Goal: Transaction & Acquisition: Purchase product/service

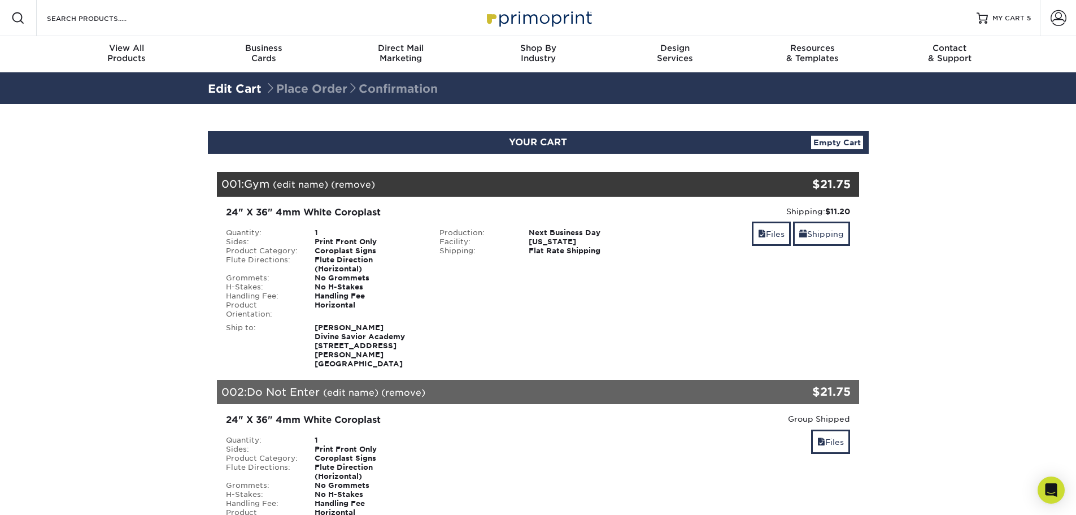
click at [241, 87] on link "Edit Cart" at bounding box center [235, 89] width 54 height 14
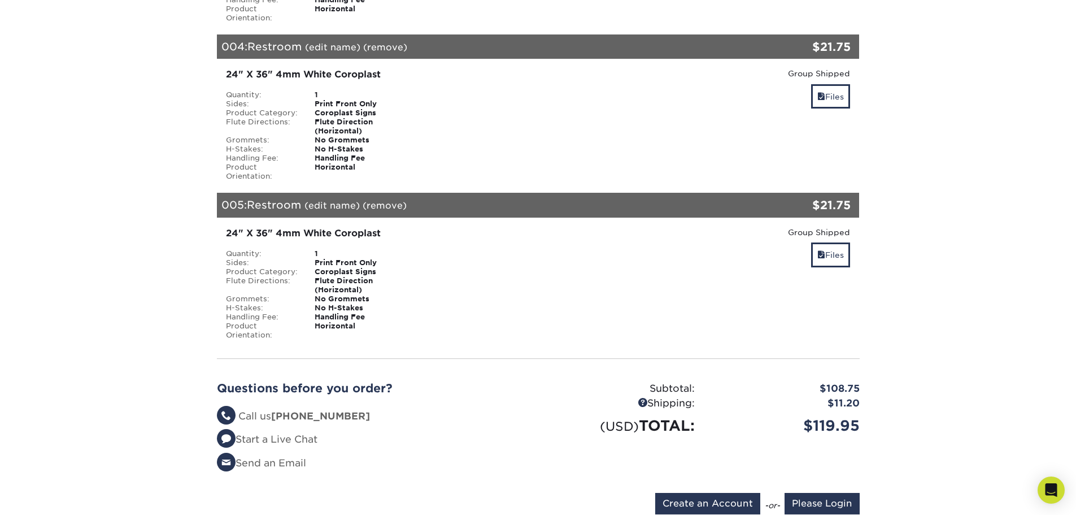
scroll to position [678, 0]
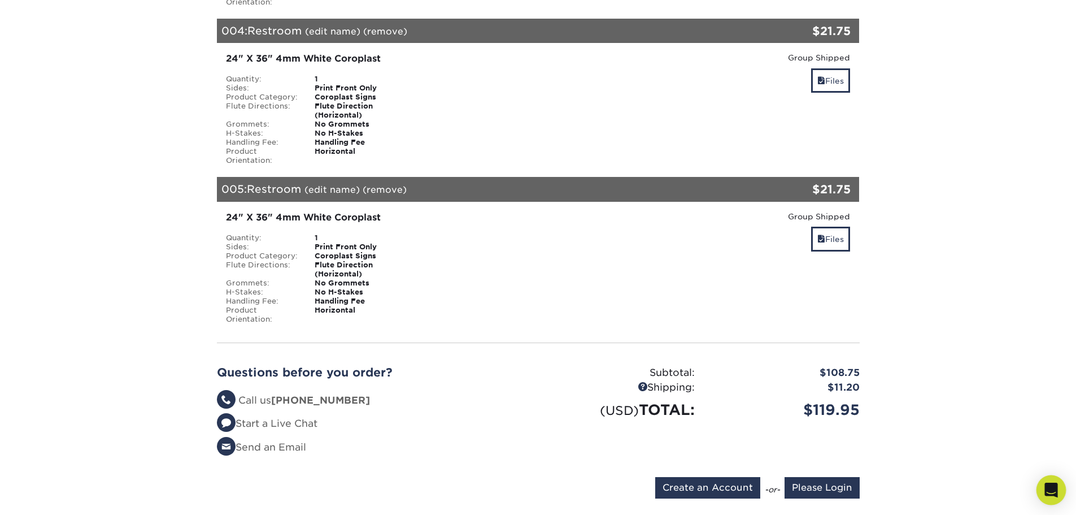
click at [1053, 493] on icon "Open Intercom Messenger" at bounding box center [1051, 490] width 15 height 15
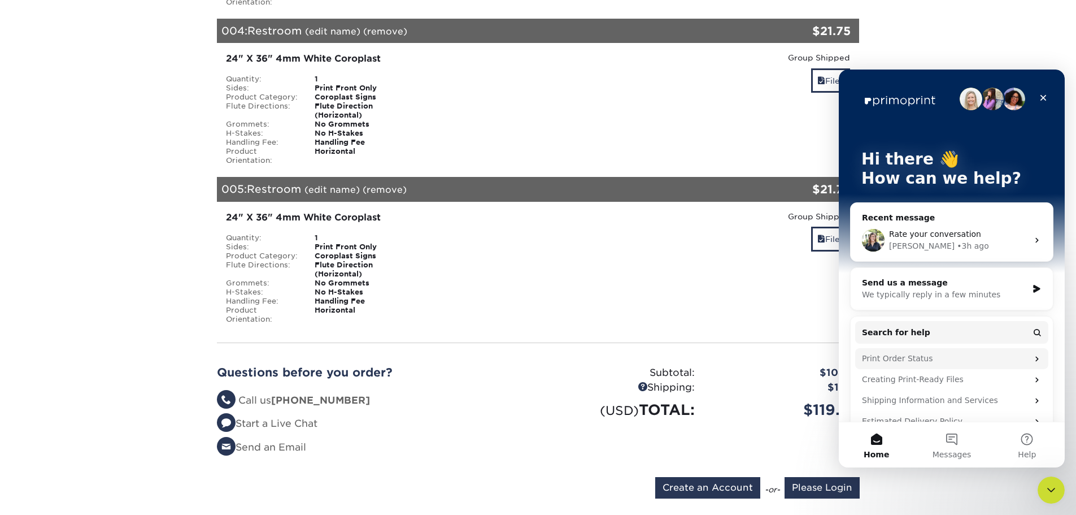
scroll to position [0, 0]
click at [939, 229] on span "Rate your conversation" at bounding box center [935, 233] width 92 height 9
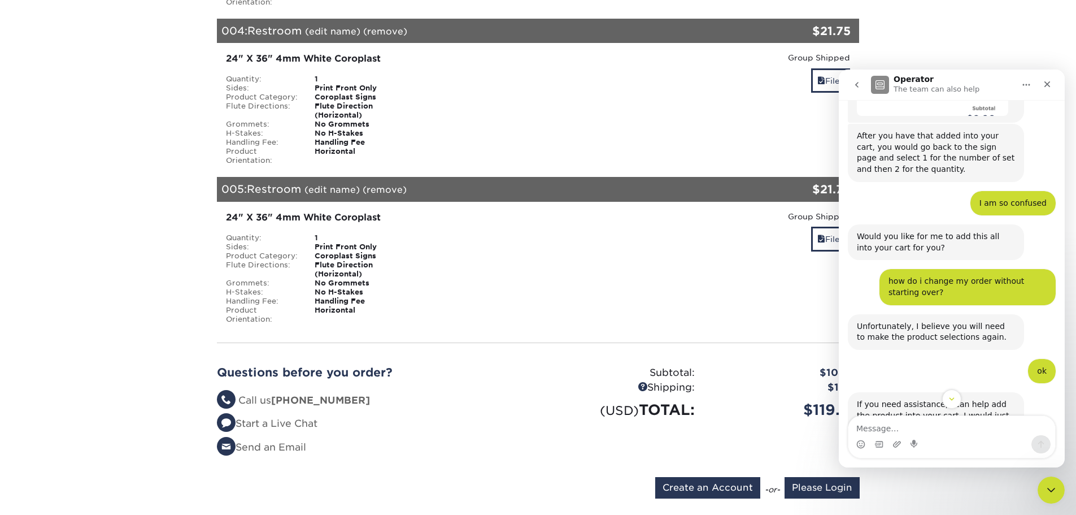
scroll to position [1477, 0]
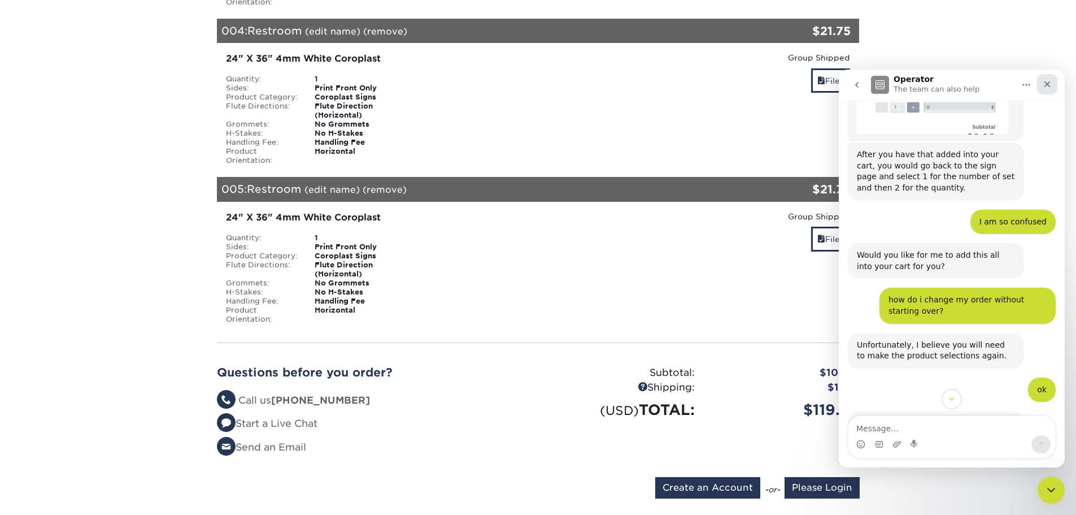
click at [1052, 84] on icon "Close" at bounding box center [1047, 84] width 9 height 9
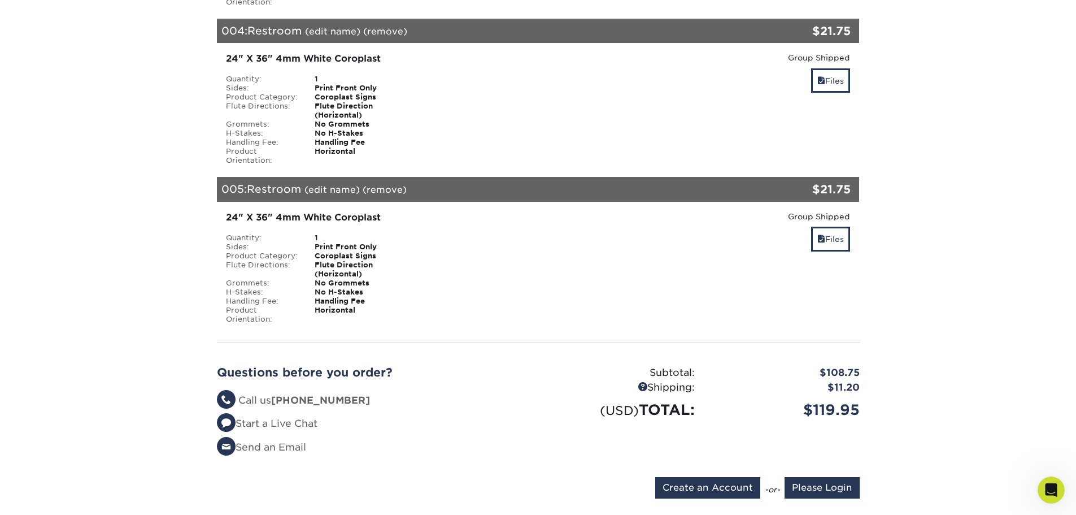
scroll to position [2212, 0]
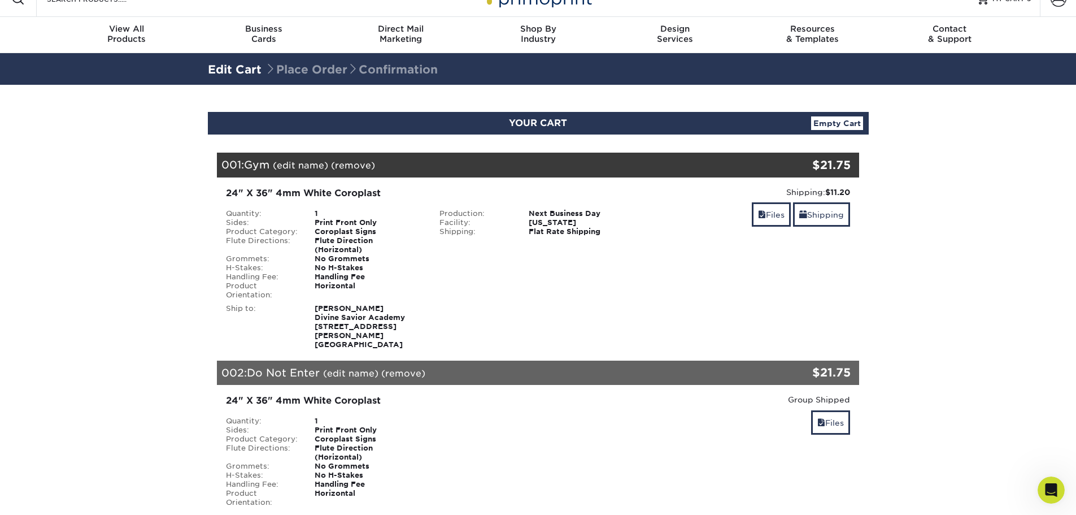
scroll to position [0, 0]
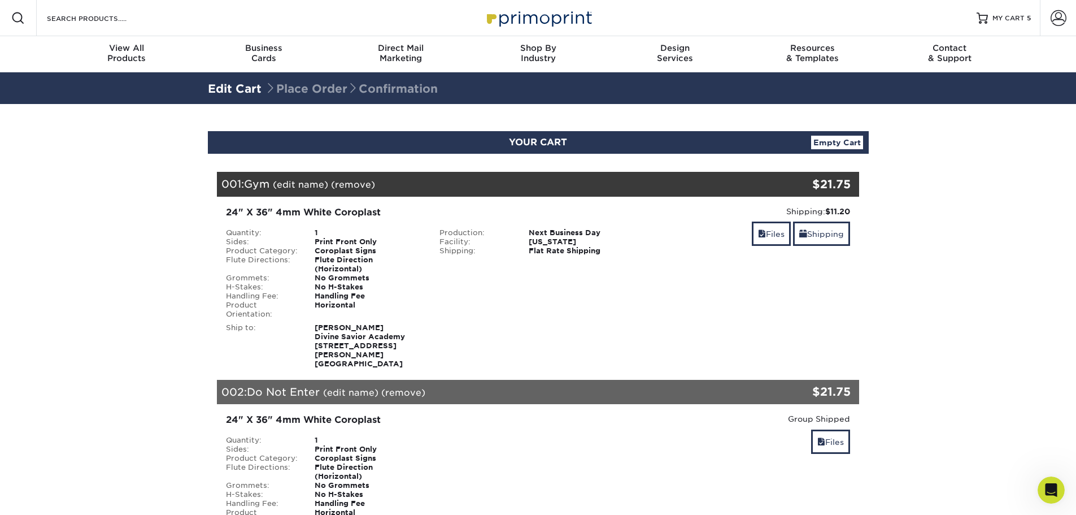
click at [837, 146] on link "Empty Cart" at bounding box center [837, 143] width 52 height 14
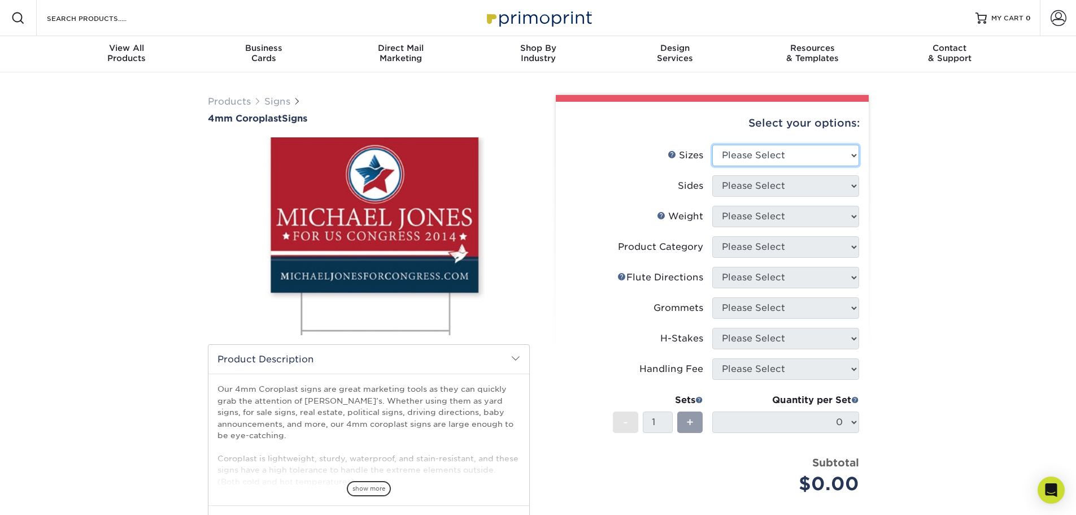
click at [788, 160] on select "Please Select 12" x 18" 18" x 24" 24" x 24" 24" x 36"" at bounding box center [786, 155] width 147 height 21
select select "24.00x36.00"
click at [713, 145] on select "Please Select 12" x 18" 18" x 24" 24" x 24" 24" x 36"" at bounding box center [786, 155] width 147 height 21
click at [771, 189] on select "Please Select Print Both Sides Print Front Only" at bounding box center [786, 185] width 147 height 21
select select "32d3c223-f82c-492b-b915-ba065a00862f"
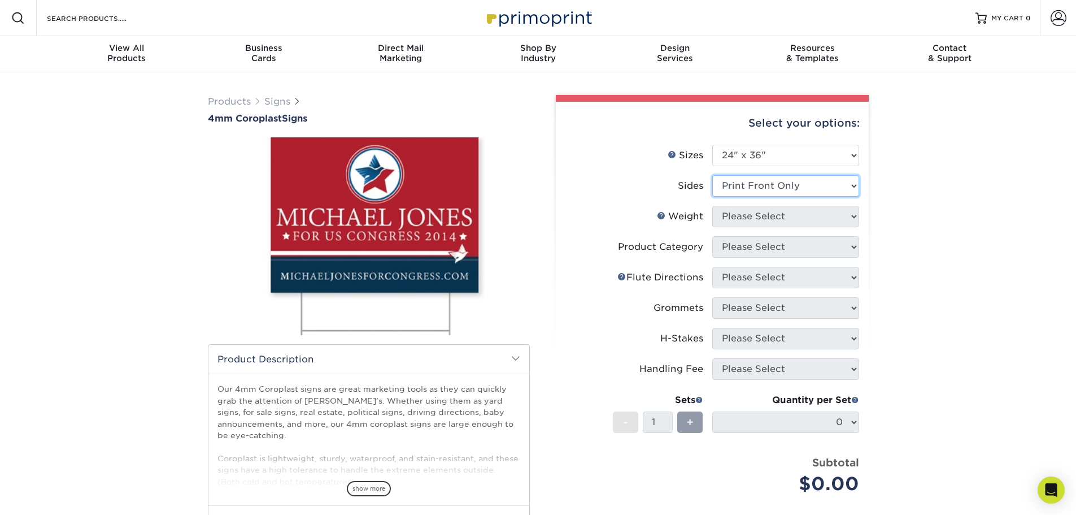
click at [713, 175] on select "Please Select Print Both Sides Print Front Only" at bounding box center [786, 185] width 147 height 21
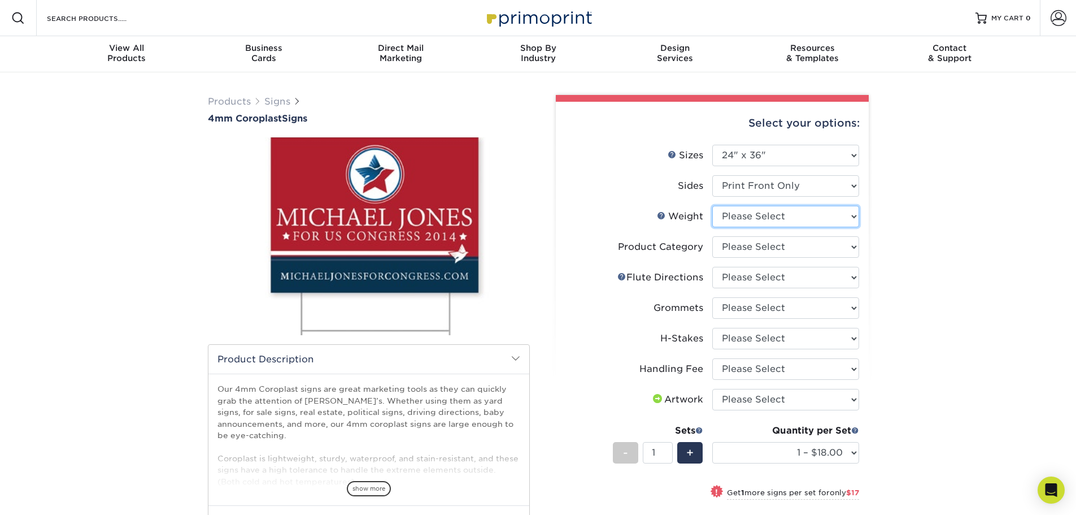
click at [773, 217] on select "Please Select 4CORO" at bounding box center [786, 216] width 147 height 21
select select "4CORO"
click at [713, 206] on select "Please Select 4CORO" at bounding box center [786, 216] width 147 height 21
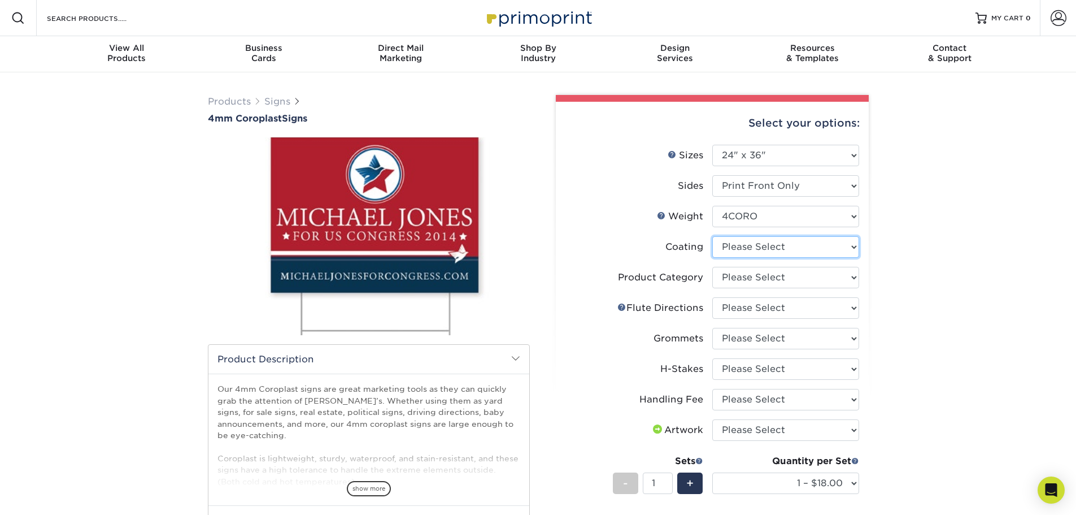
click at [761, 250] on select at bounding box center [786, 246] width 147 height 21
select select "3e7618de-abca-4bda-9f97-8b9129e913d8"
click at [713, 236] on select at bounding box center [786, 246] width 147 height 21
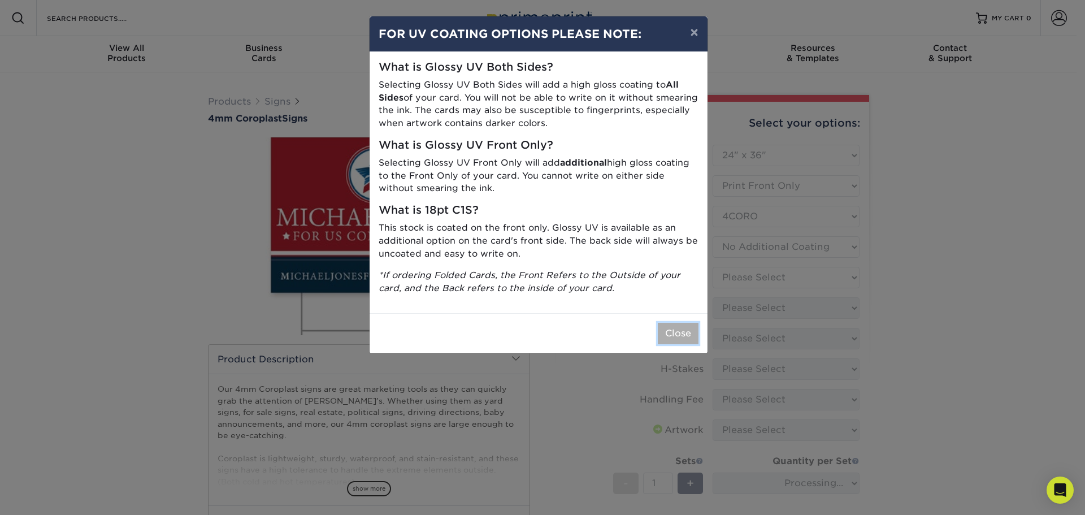
click at [676, 338] on button "Close" at bounding box center [678, 333] width 41 height 21
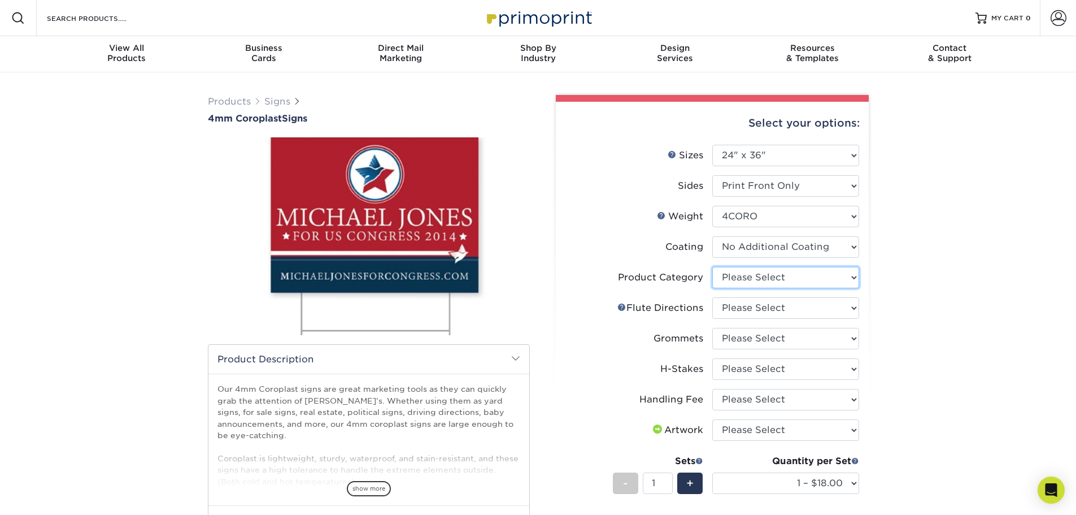
click at [772, 276] on select "Please Select Coroplast Signs" at bounding box center [786, 277] width 147 height 21
select select "b3582ed5-6912-492c-8440-2cc51afdb8e1"
click at [713, 267] on select "Please Select Coroplast Signs" at bounding box center [786, 277] width 147 height 21
click at [772, 310] on select "Please Select Flute Direction (Horizontal) Flute Direction (Vertical)" at bounding box center [786, 307] width 147 height 21
select select "64642d5c-3ca5-48ab-b753-ddfa02991dab"
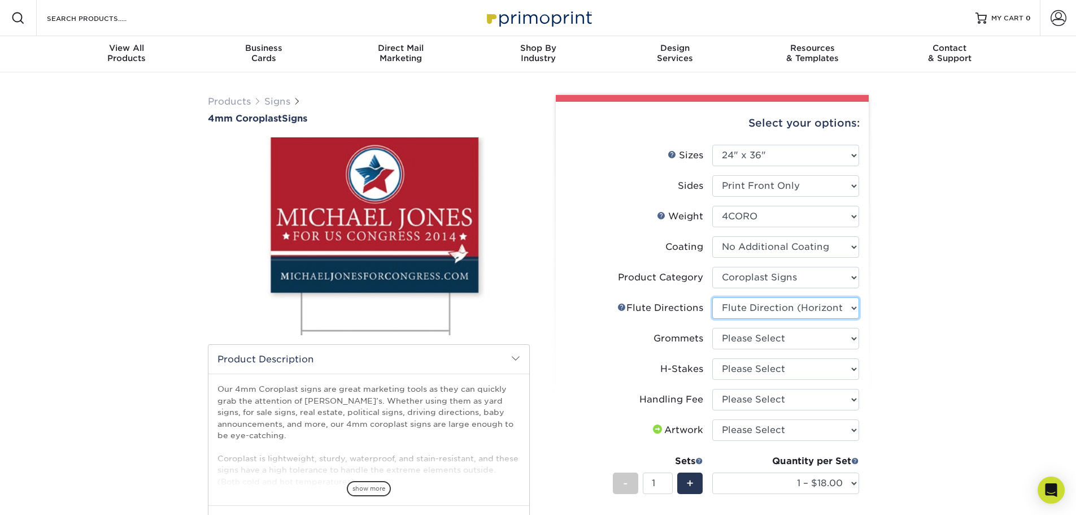
click at [713, 297] on select "Please Select Flute Direction (Horizontal) Flute Direction (Vertical)" at bounding box center [786, 307] width 147 height 21
click at [778, 341] on select "Please Select No Grommets Yes, Grommet All 4 Corners Yes, Grommet All 4 Corners…" at bounding box center [786, 338] width 147 height 21
select select "90d329df-db80-4206-b821-ff9d3f363977"
click at [713, 328] on select "Please Select No Grommets Yes, Grommet All 4 Corners Yes, Grommet All 4 Corners…" at bounding box center [786, 338] width 147 height 21
click at [778, 369] on select "Please Select No H-Stakes Yes" at bounding box center [786, 368] width 147 height 21
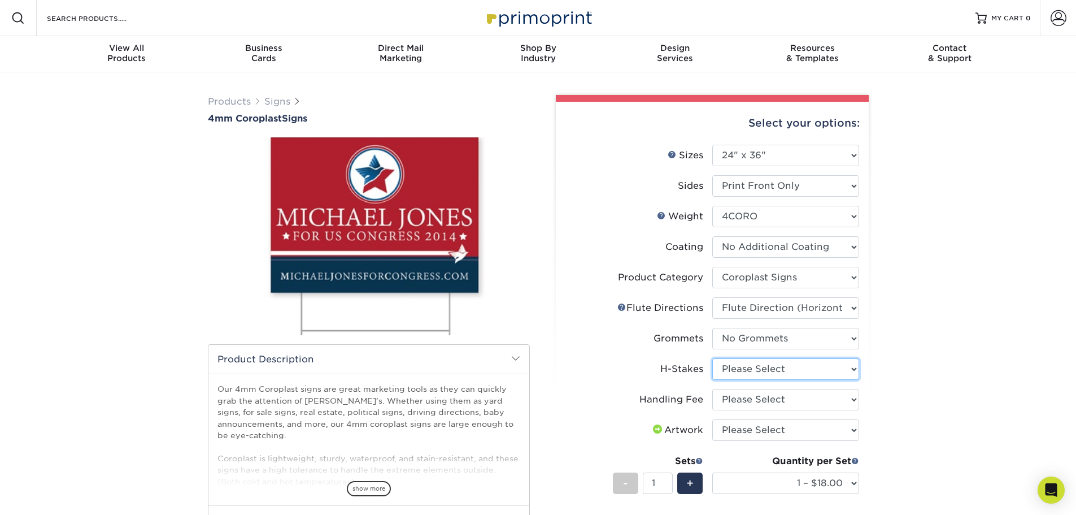
select select "aec992a9-897e-40ed-b45c-8ce74849ba63"
click at [713, 358] on select "Please Select No H-Stakes Yes" at bounding box center [786, 368] width 147 height 21
click at [775, 401] on select "Please Select Handling Fee" at bounding box center [786, 399] width 147 height 21
select select "ab74c079-444c-4260-ae6a-e09bdee8073c"
click at [713, 389] on select "Please Select Handling Fee" at bounding box center [786, 399] width 147 height 21
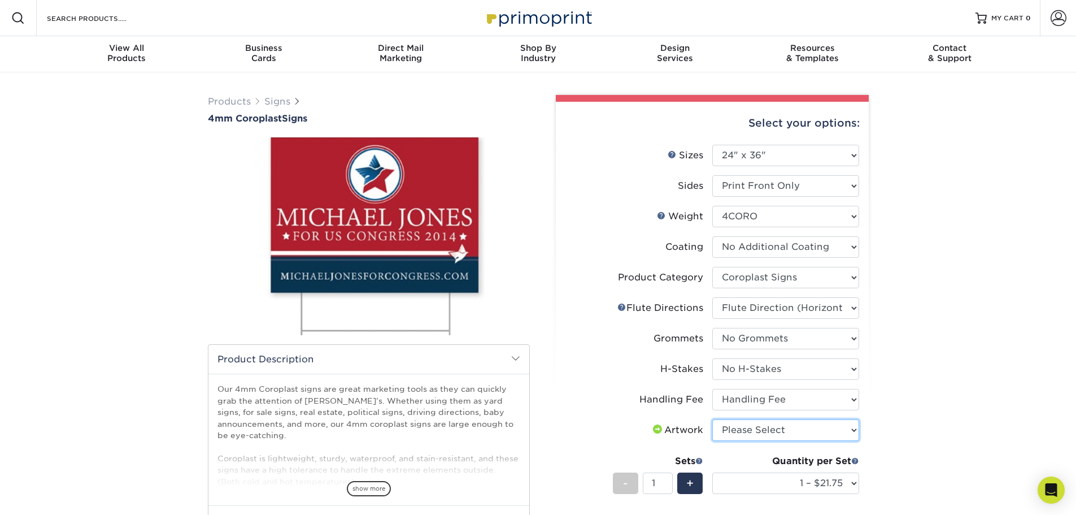
click at [776, 437] on select "Please Select I will upload files I need a design - $50" at bounding box center [786, 429] width 147 height 21
select select "upload"
click at [713, 419] on select "Please Select I will upload files I need a design - $50" at bounding box center [786, 429] width 147 height 21
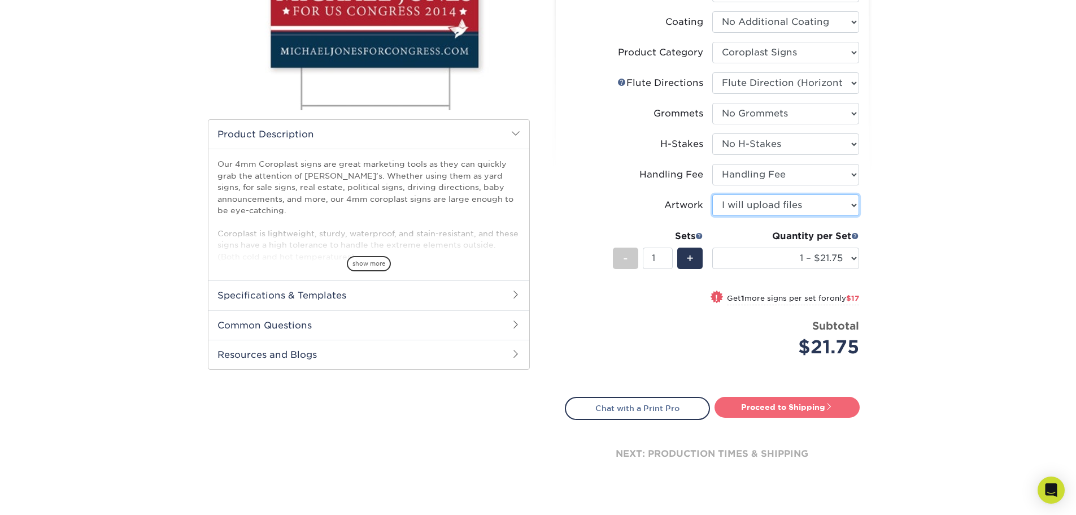
scroll to position [226, 0]
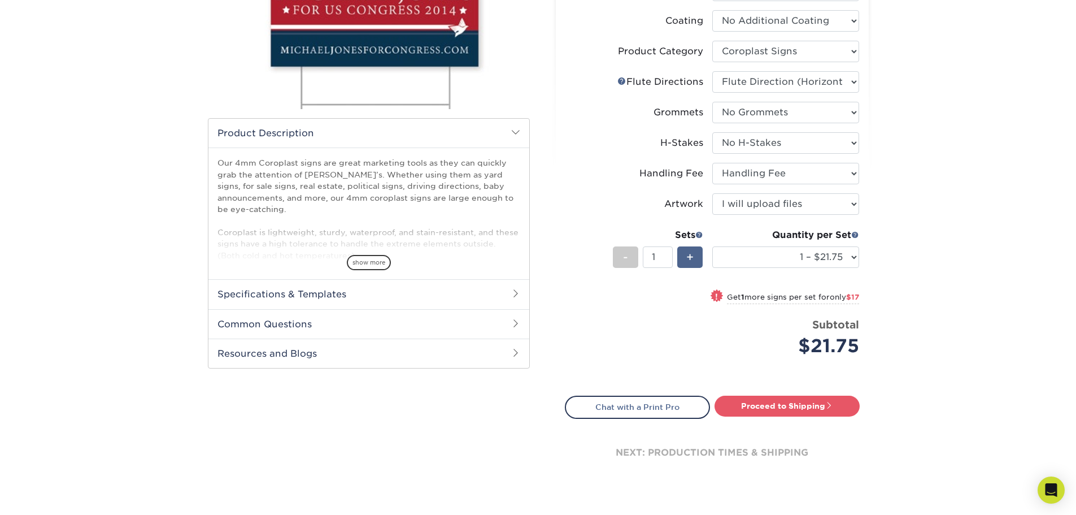
click at [685, 255] on div "+" at bounding box center [689, 256] width 25 height 21
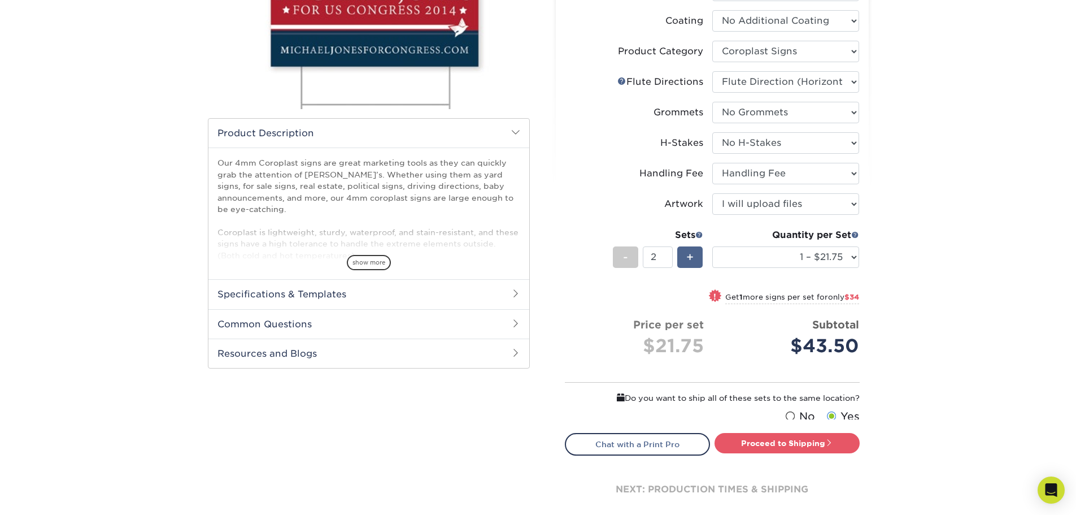
click at [685, 255] on div "+" at bounding box center [689, 256] width 25 height 21
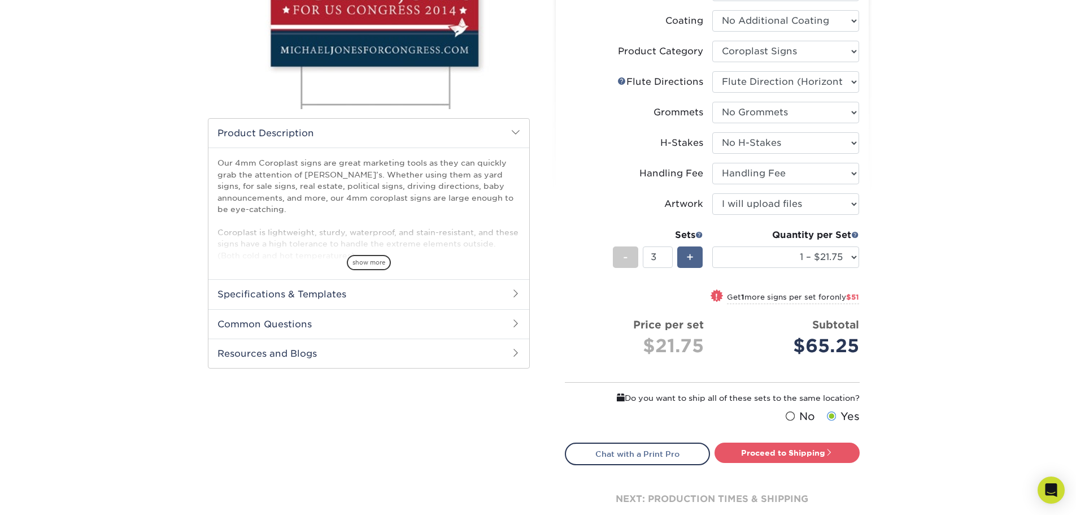
click at [685, 255] on div "+" at bounding box center [689, 256] width 25 height 21
type input "7"
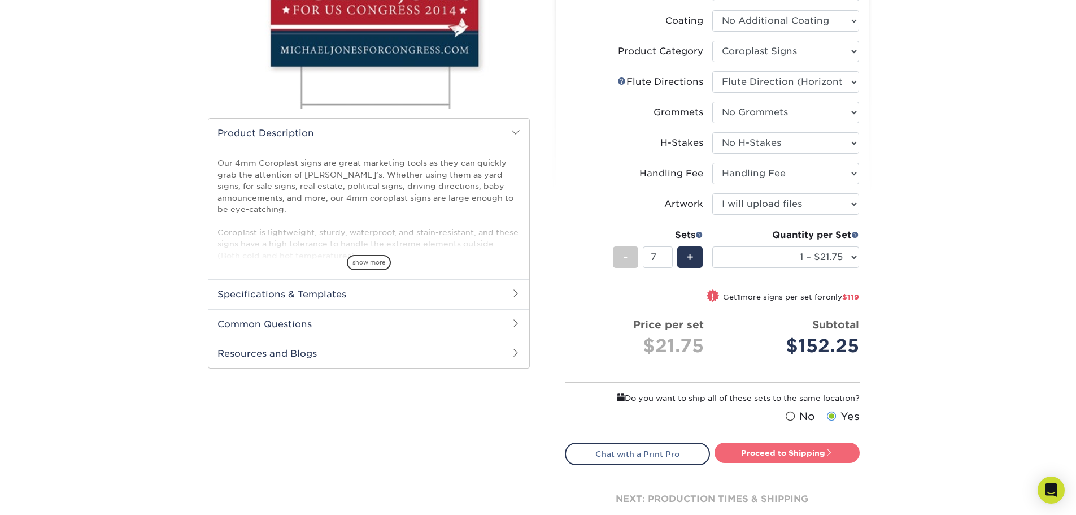
click at [788, 448] on link "Proceed to Shipping" at bounding box center [787, 452] width 145 height 20
type input "Set 1"
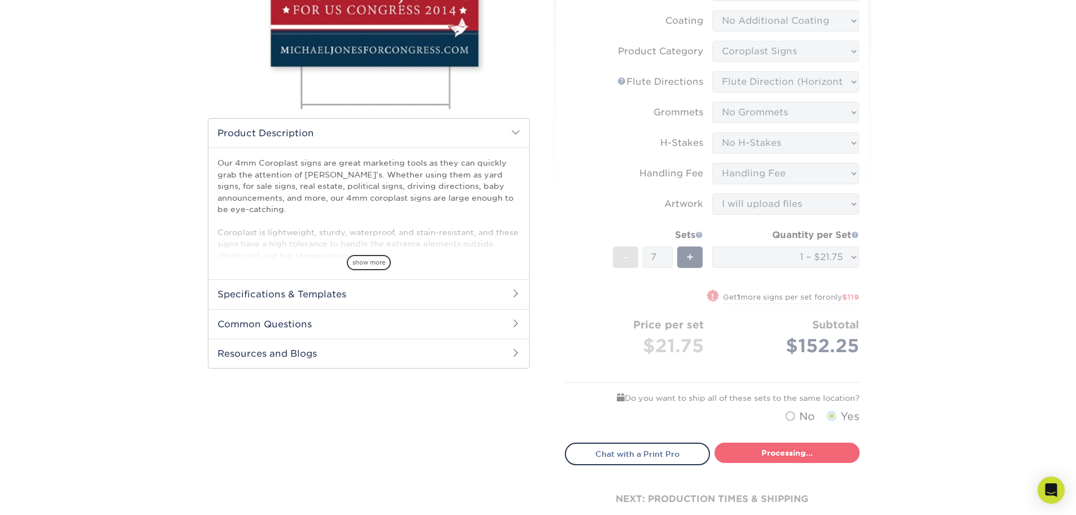
select select "044640a2-81e0-4a14-b128-5232b6ab5635"
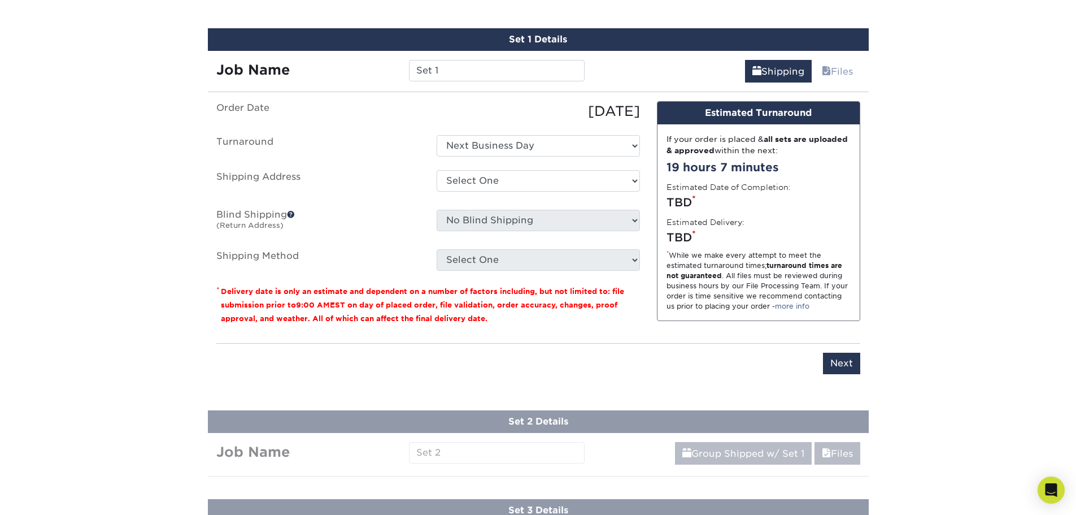
scroll to position [642, 0]
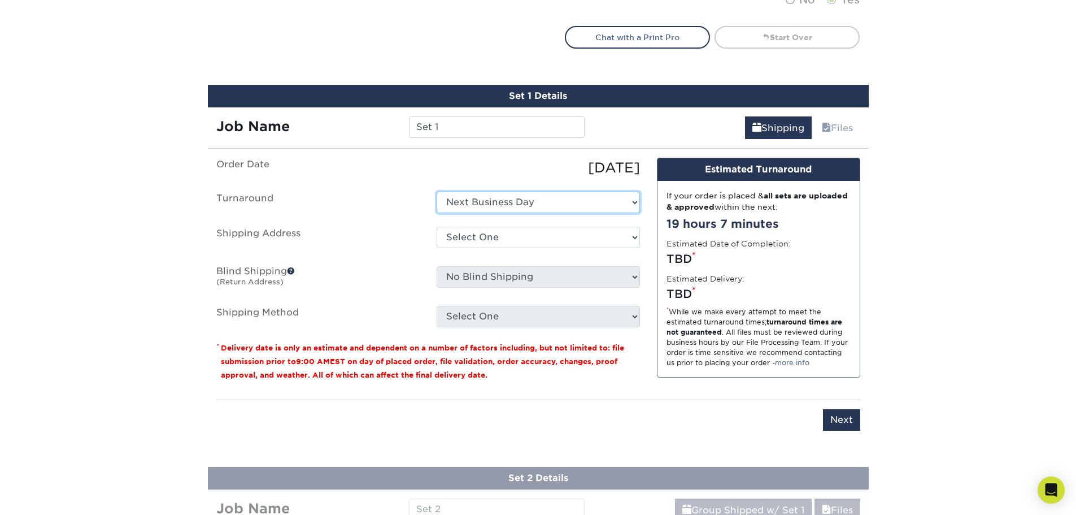
click at [602, 208] on select "Select One Next Business Day" at bounding box center [538, 202] width 203 height 21
click at [437, 192] on select "Select One Next Business Day" at bounding box center [538, 202] width 203 height 21
click at [591, 237] on select "Select One Divine Savior Academy + Add New Address - Login" at bounding box center [538, 237] width 203 height 21
select select "286335"
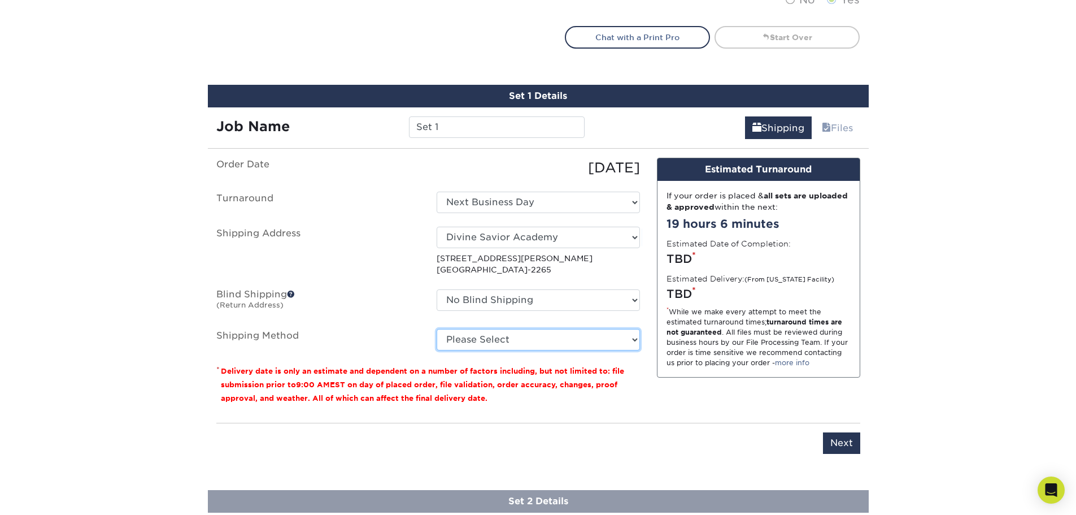
click at [602, 340] on select "Please Select Flat Rate Shipping (+$11.20) Ground Shipping (+$21.50) 3 Day Ship…" at bounding box center [538, 339] width 203 height 21
select select "G4MFLATRATE"
click at [437, 329] on select "Please Select Flat Rate Shipping (+$11.20) Ground Shipping (+$21.50) 3 Day Ship…" at bounding box center [538, 339] width 203 height 21
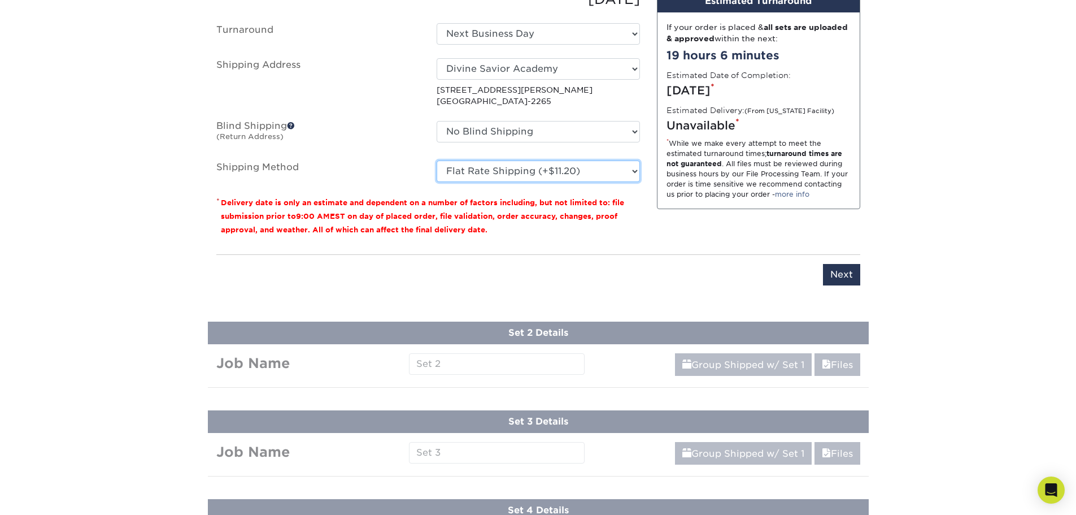
scroll to position [812, 0]
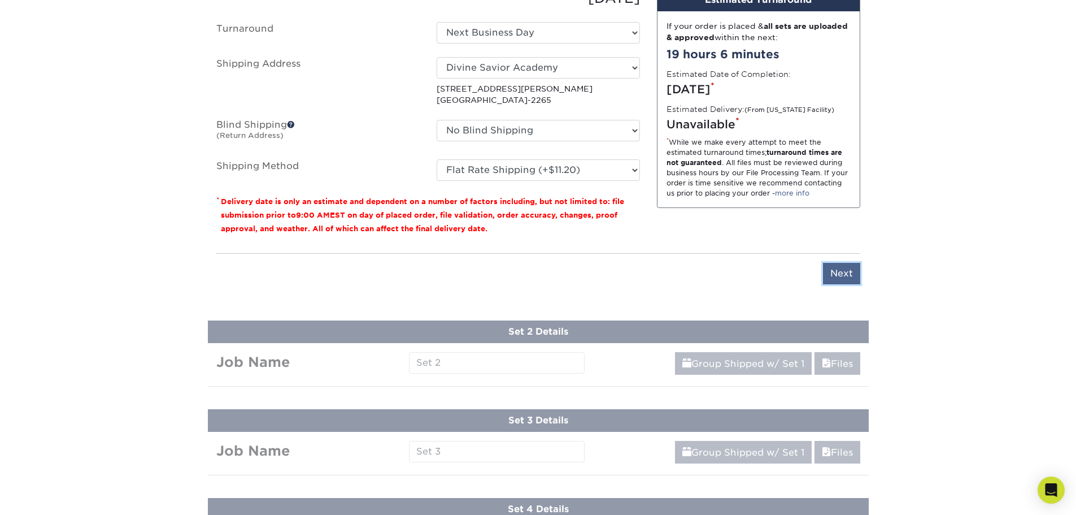
click at [842, 277] on input "Next" at bounding box center [841, 273] width 37 height 21
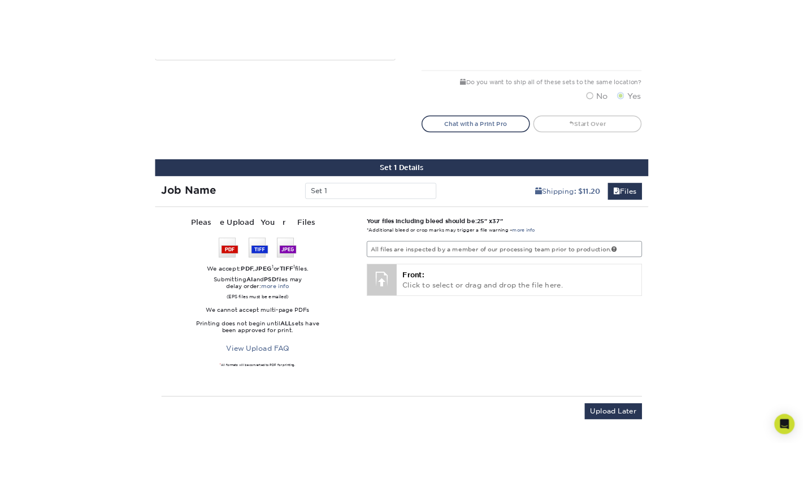
scroll to position [586, 0]
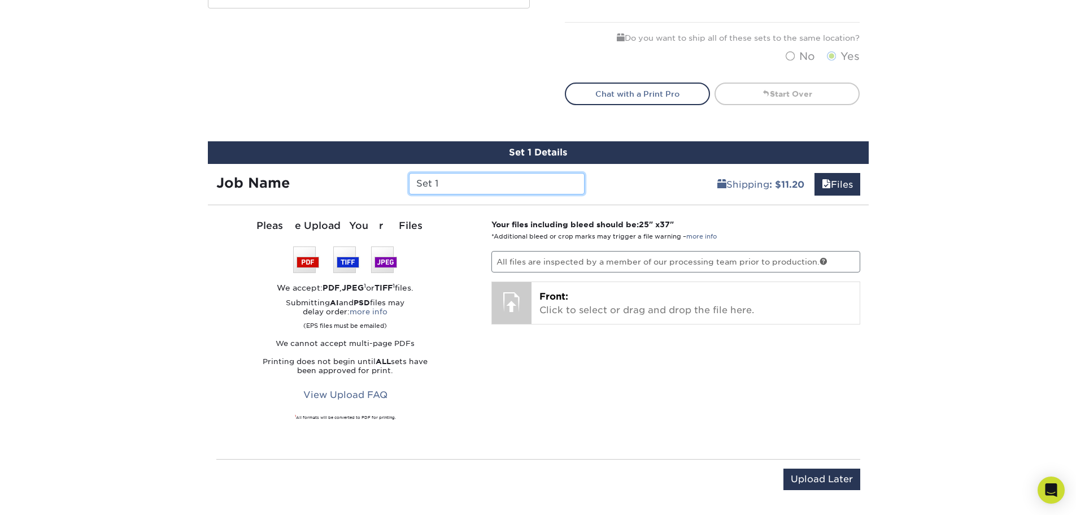
drag, startPoint x: 451, startPoint y: 180, endPoint x: 402, endPoint y: 180, distance: 49.2
click at [402, 180] on div "Set 1" at bounding box center [497, 183] width 193 height 21
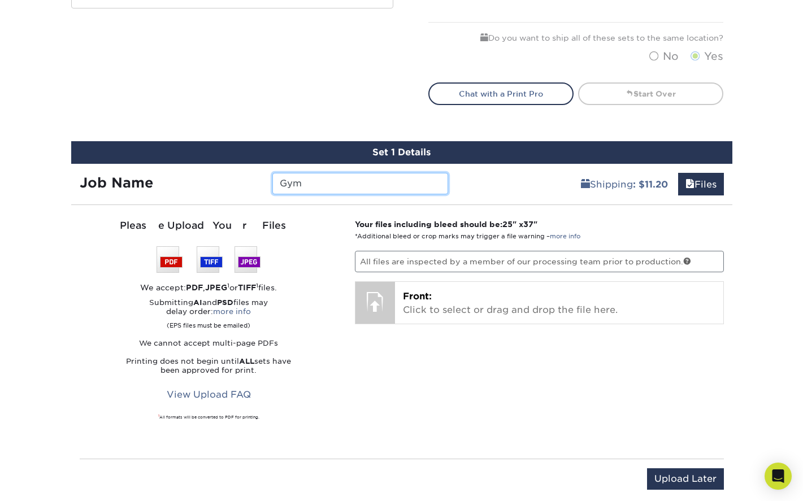
type input "Gym"
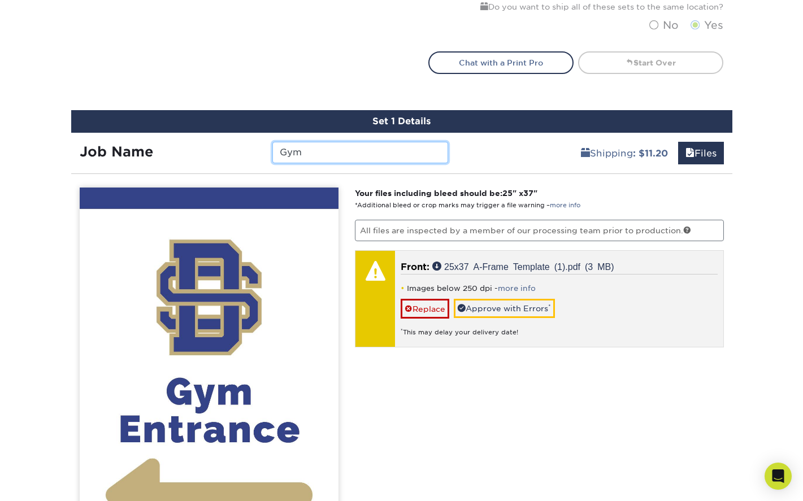
scroll to position [642, 0]
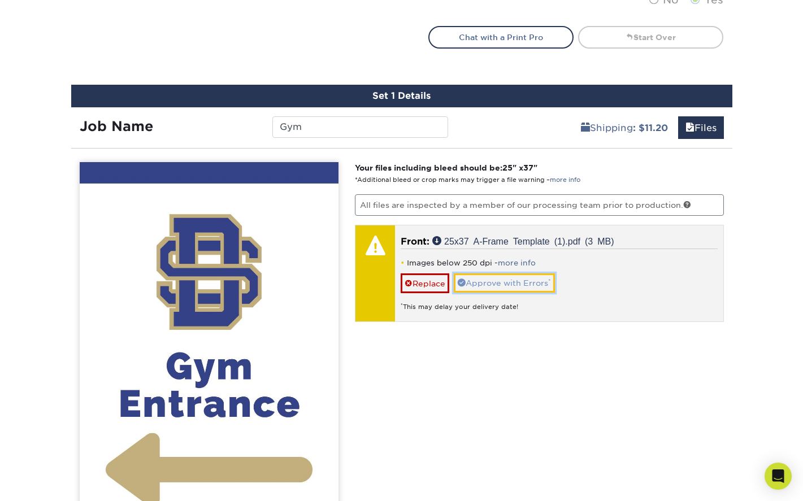
click at [483, 284] on link "Approve with Errors *" at bounding box center [504, 282] width 101 height 19
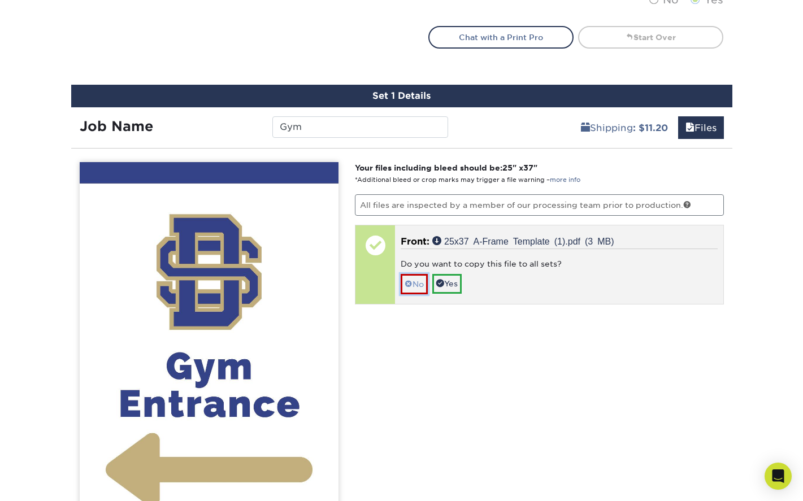
click at [417, 282] on link "No" at bounding box center [414, 284] width 27 height 20
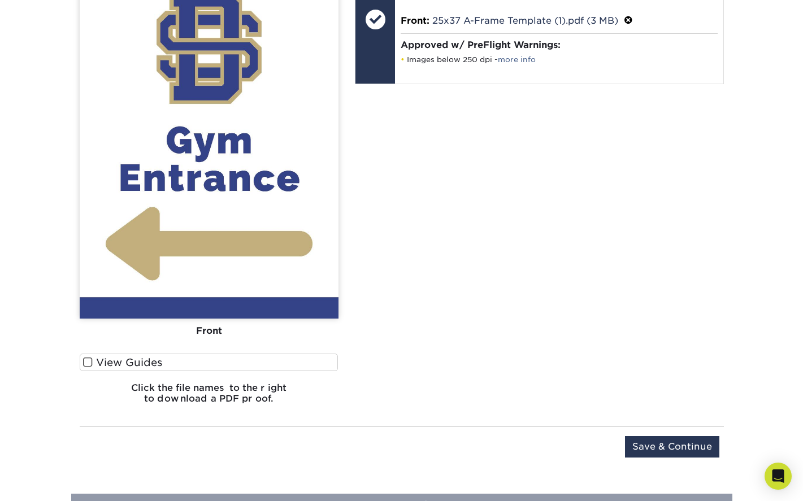
scroll to position [925, 0]
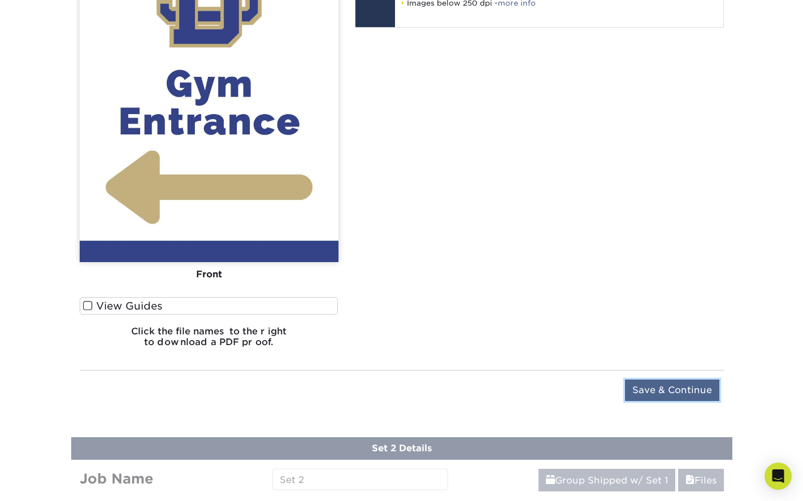
click at [664, 391] on input "Save & Continue" at bounding box center [672, 390] width 94 height 21
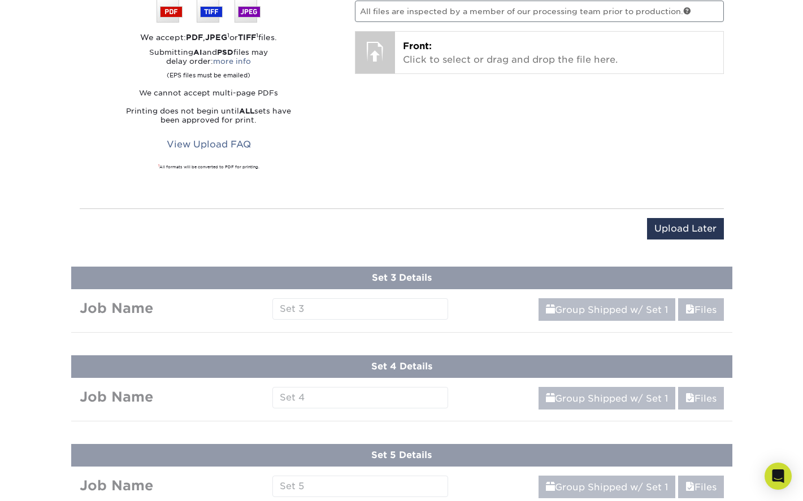
scroll to position [605, 0]
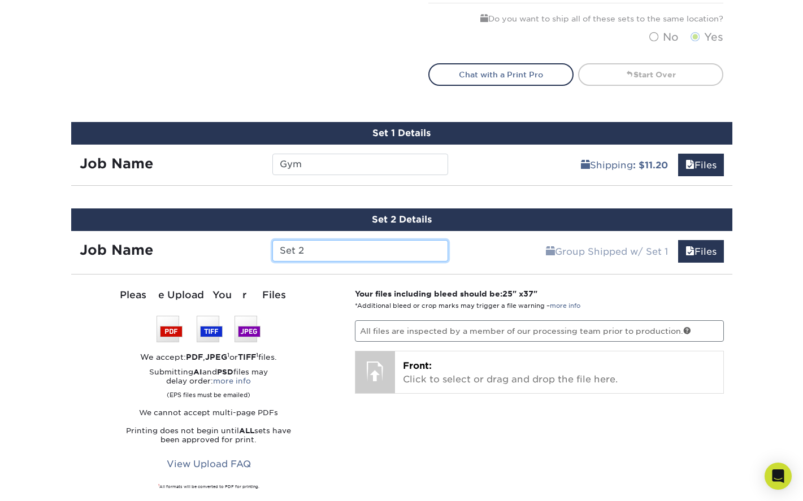
drag, startPoint x: 316, startPoint y: 248, endPoint x: 251, endPoint y: 249, distance: 65.0
click at [251, 249] on div "Job Name Set 2" at bounding box center [264, 250] width 386 height 21
type input "Do Not Enter"
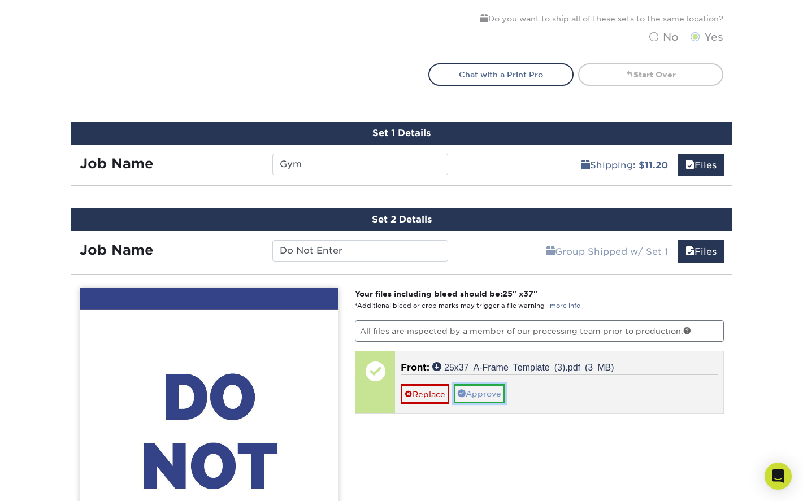
click at [488, 393] on link "Approve" at bounding box center [479, 393] width 51 height 19
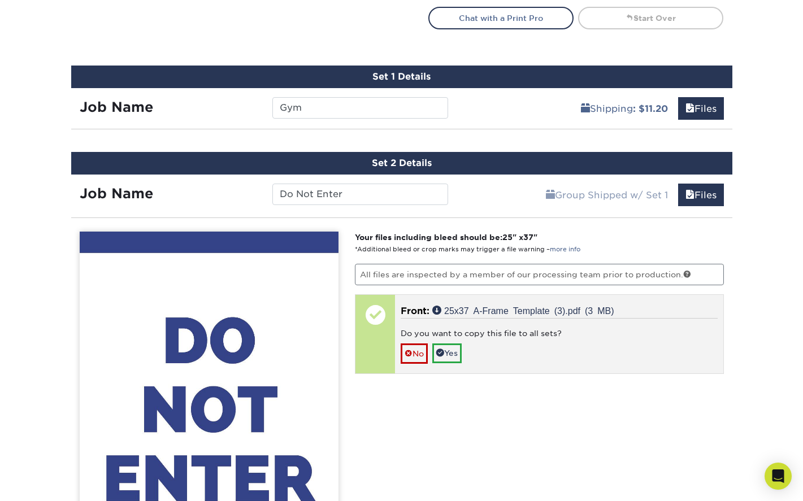
scroll to position [718, 0]
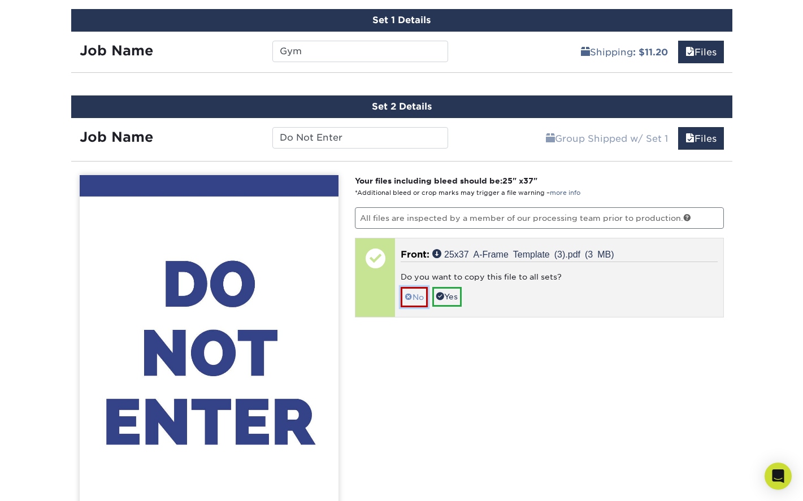
click at [419, 301] on link "No" at bounding box center [414, 297] width 27 height 20
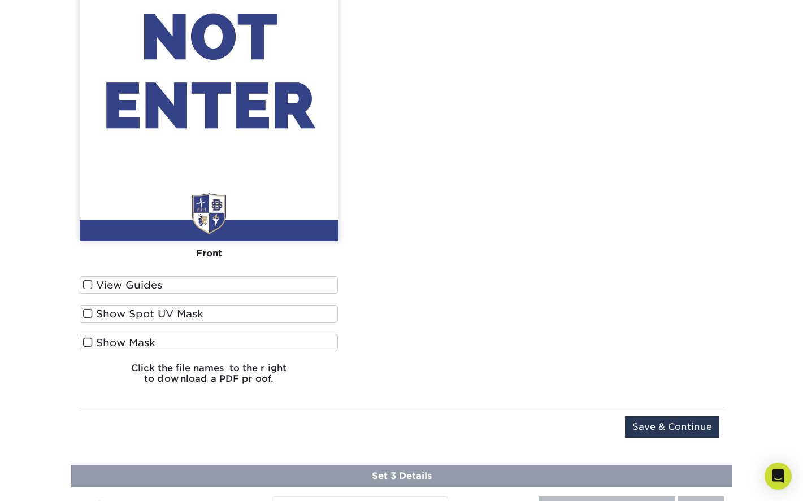
scroll to position [1057, 0]
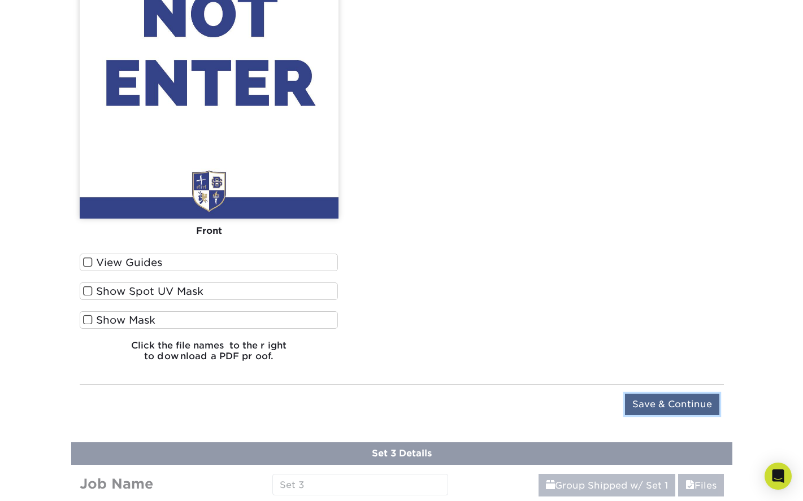
click at [657, 403] on input "Save & Continue" at bounding box center [672, 404] width 94 height 21
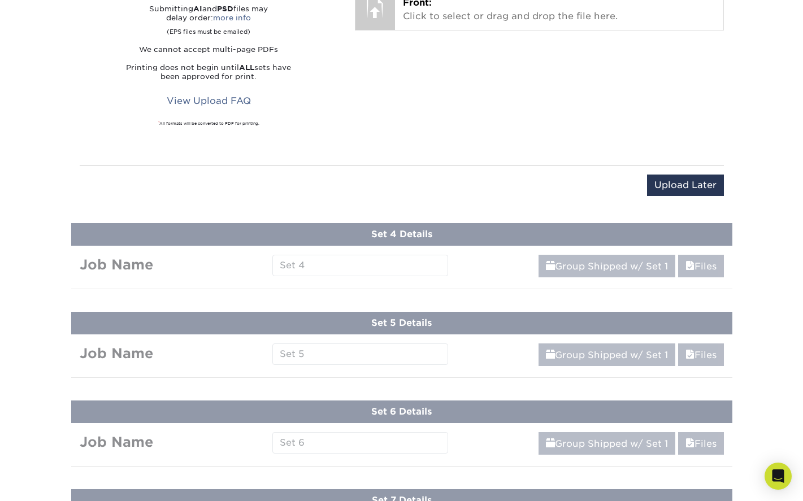
scroll to position [694, 0]
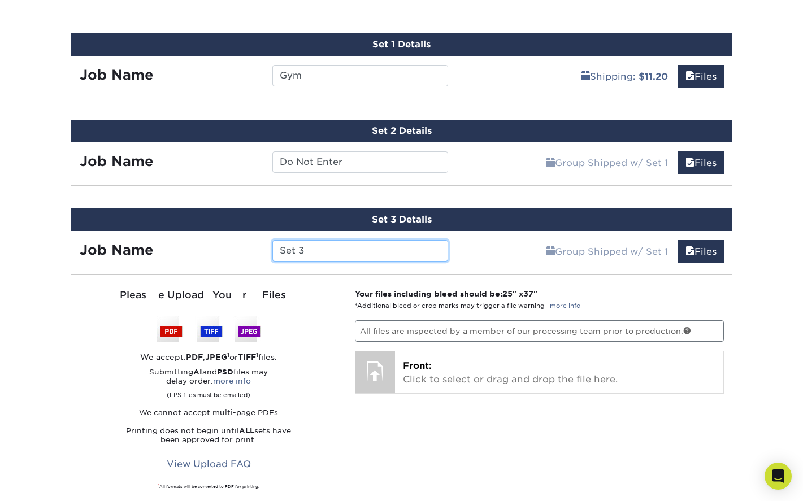
drag, startPoint x: 313, startPoint y: 251, endPoint x: 242, endPoint y: 250, distance: 70.6
click at [260, 250] on div "Job Name Set 3" at bounding box center [264, 250] width 386 height 21
type input "No Drop Off/Pick Up"
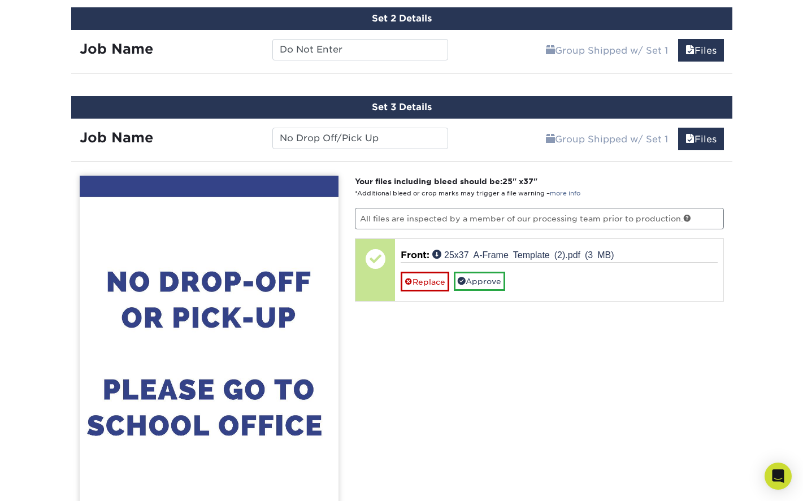
scroll to position [807, 0]
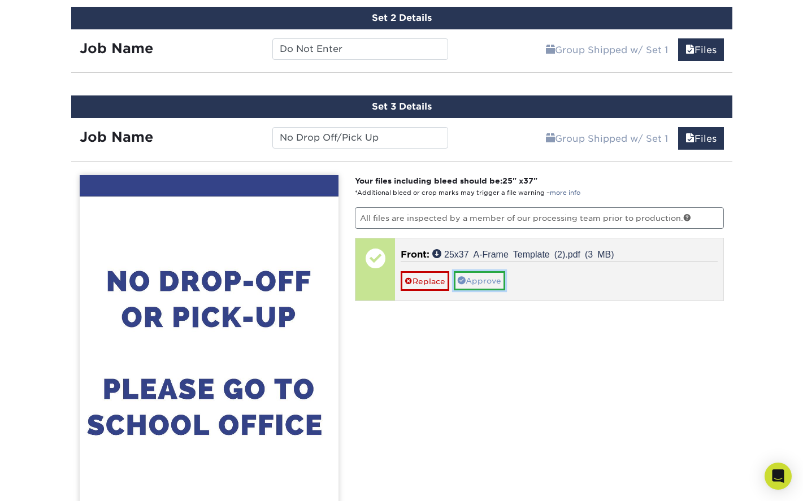
click at [488, 282] on link "Approve" at bounding box center [479, 280] width 51 height 19
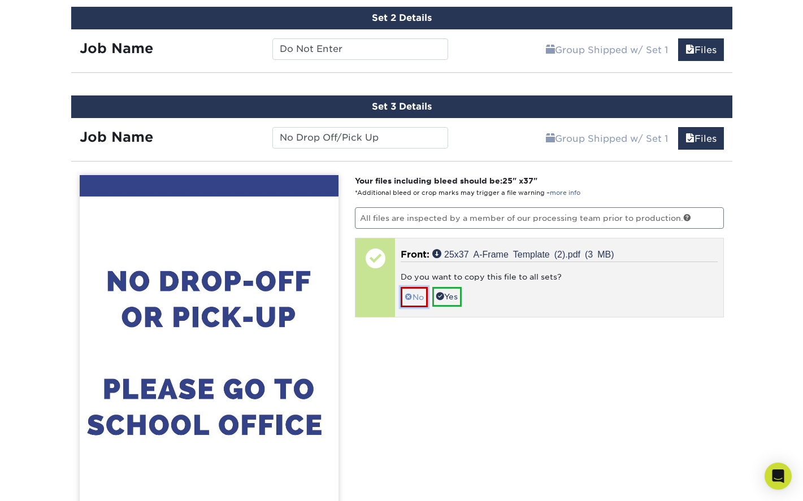
click at [419, 299] on link "No" at bounding box center [414, 297] width 27 height 20
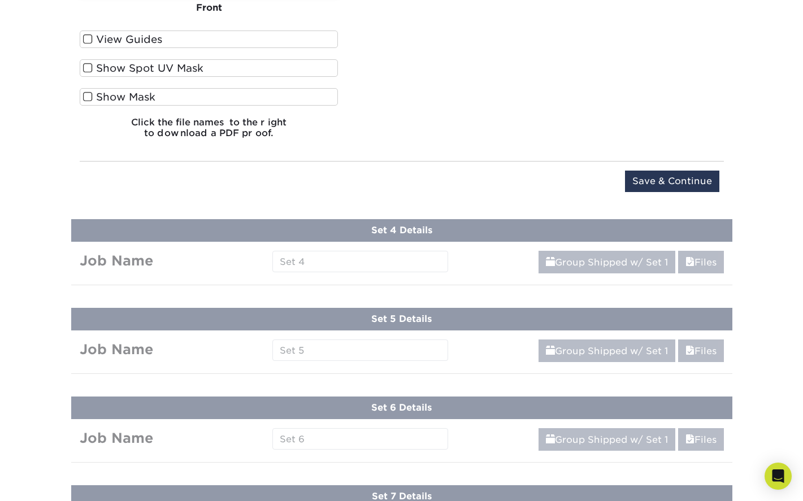
scroll to position [1372, 0]
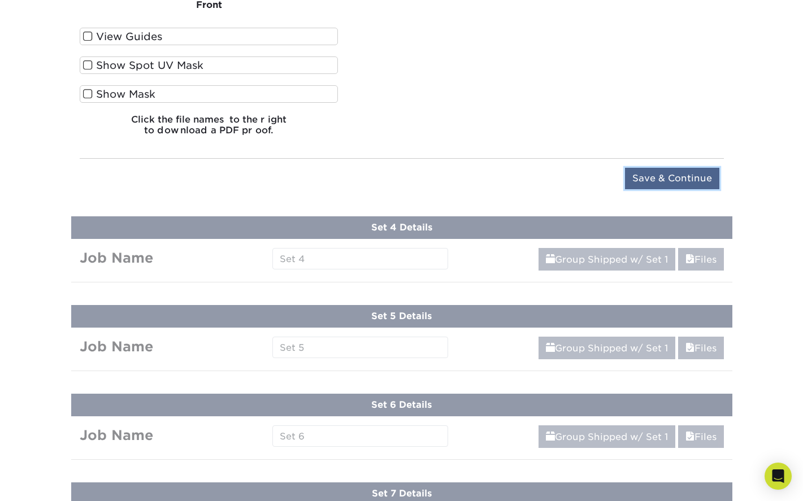
click at [670, 171] on input "Save & Continue" at bounding box center [672, 178] width 94 height 21
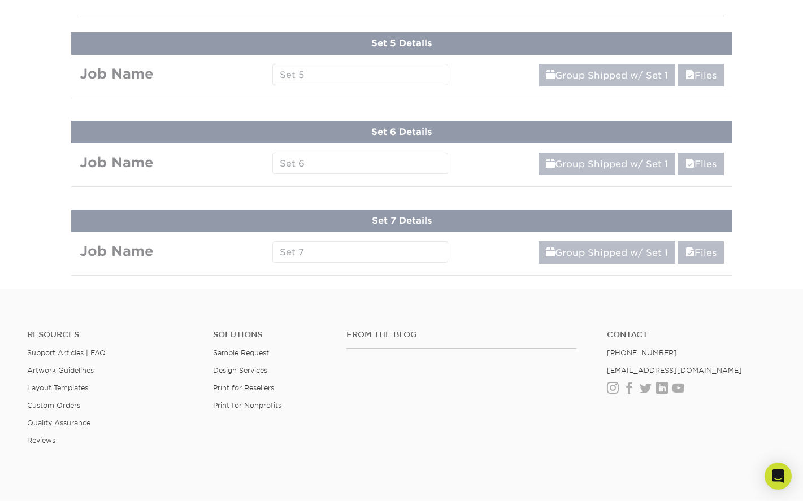
scroll to position [783, 0]
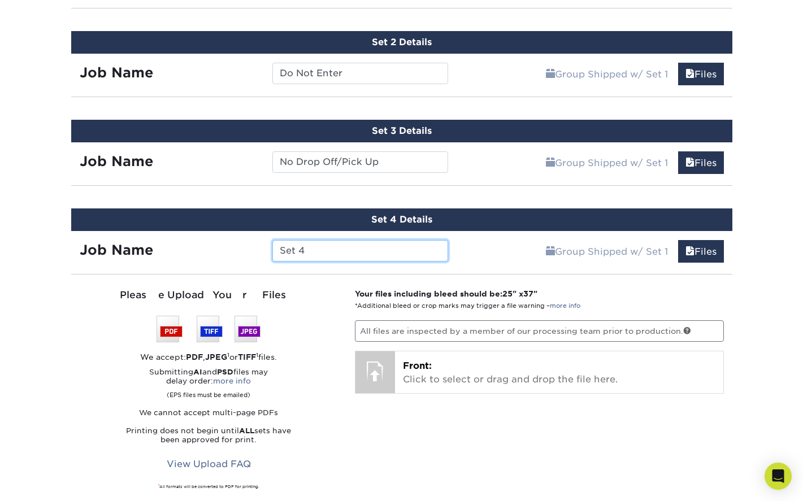
drag, startPoint x: 324, startPoint y: 252, endPoint x: 272, endPoint y: 252, distance: 52.0
click at [272, 252] on input "Set 4" at bounding box center [360, 250] width 176 height 21
type input "Restroom"
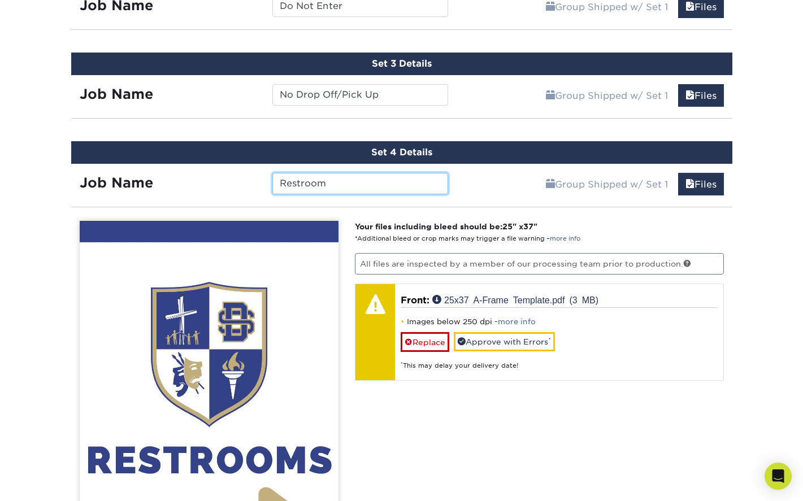
scroll to position [839, 0]
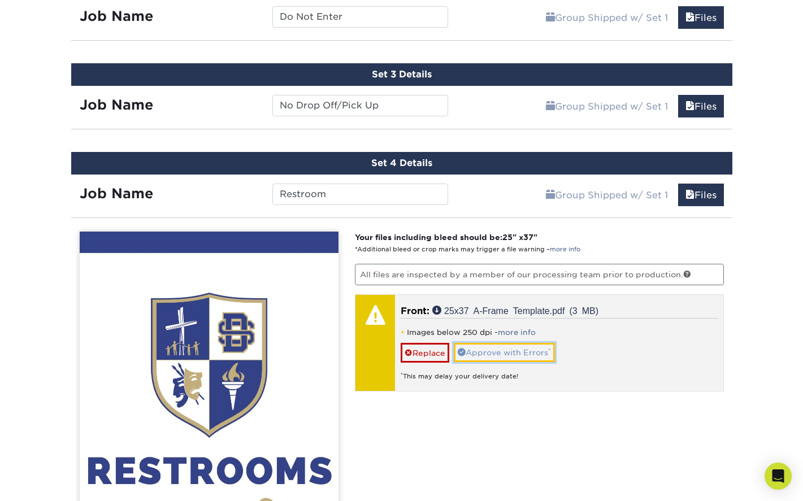
click at [510, 355] on link "Approve with Errors *" at bounding box center [504, 352] width 101 height 19
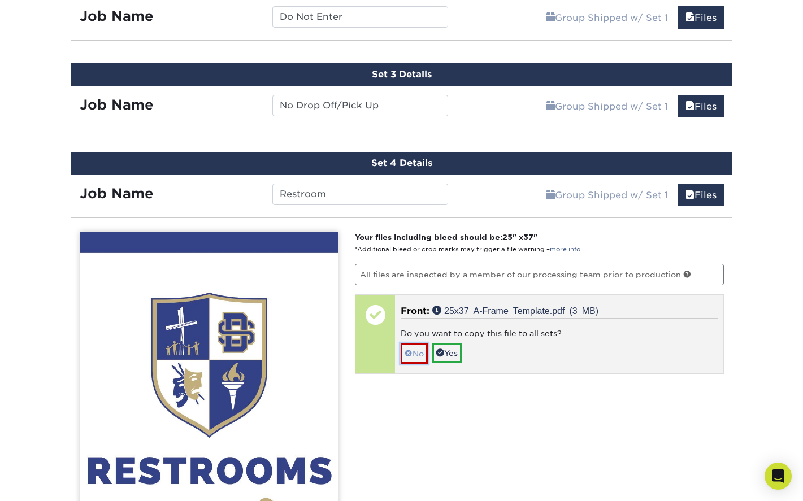
click at [424, 355] on link "No" at bounding box center [414, 354] width 27 height 20
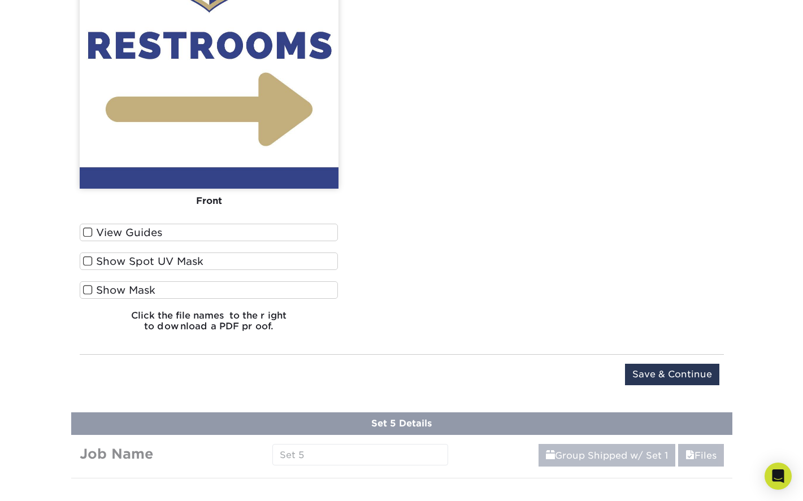
scroll to position [1291, 0]
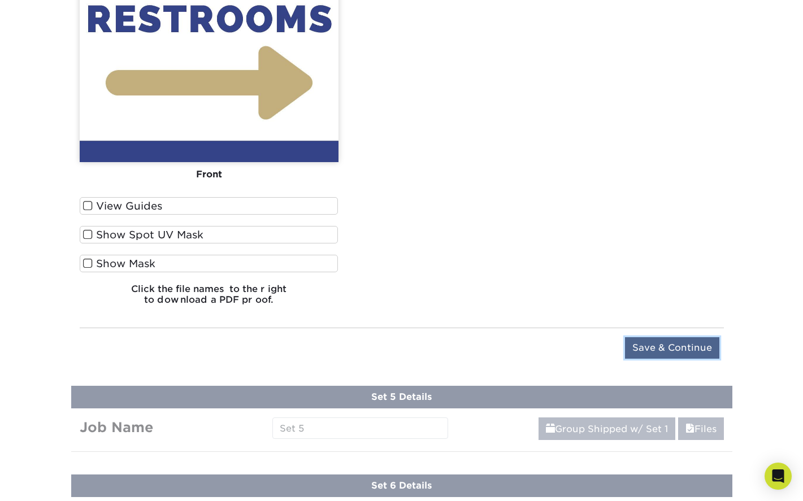
click at [649, 346] on input "Save & Continue" at bounding box center [672, 347] width 94 height 21
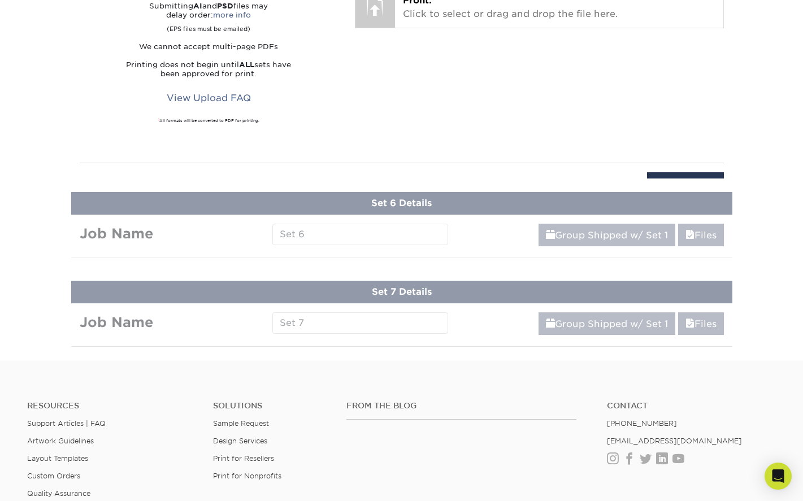
scroll to position [871, 0]
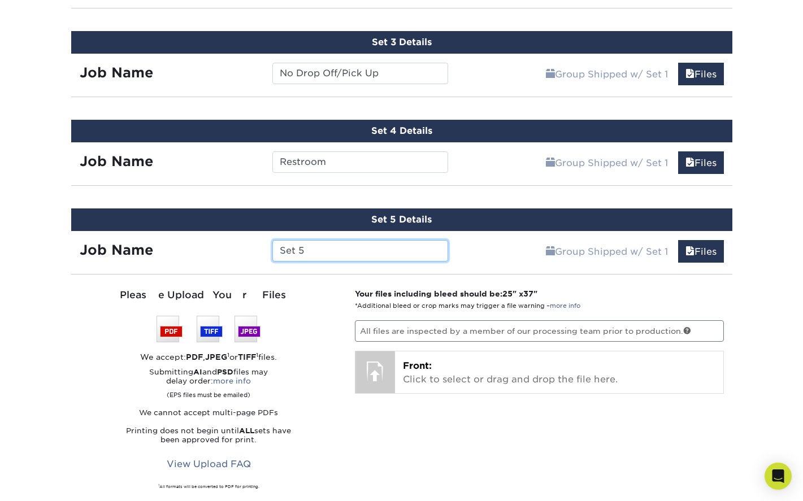
drag, startPoint x: 316, startPoint y: 253, endPoint x: 262, endPoint y: 251, distance: 54.3
click at [262, 251] on div "Job Name Set 5" at bounding box center [264, 250] width 386 height 21
type input "Restroom"
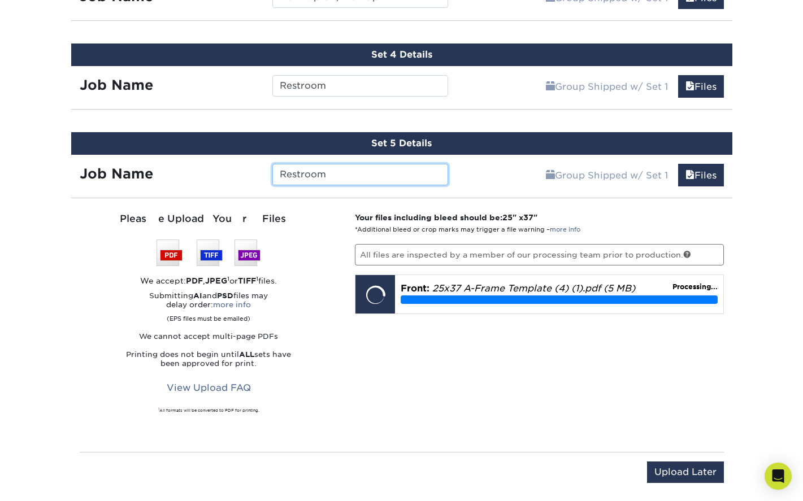
scroll to position [984, 0]
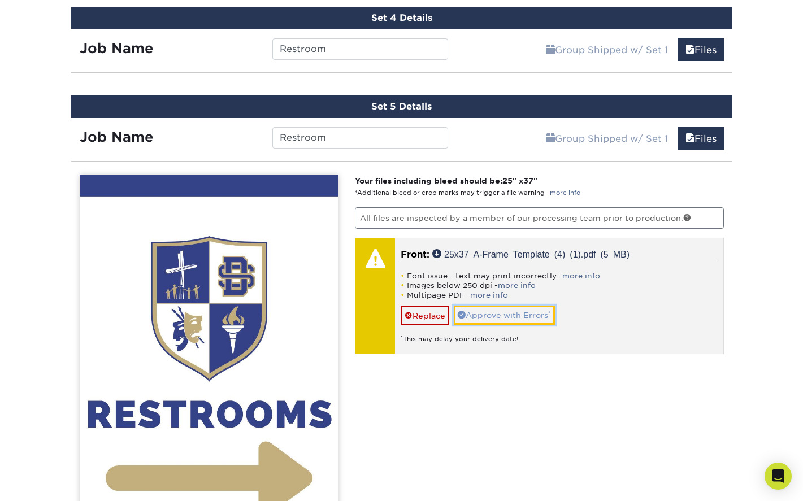
click at [518, 316] on link "Approve with Errors *" at bounding box center [504, 315] width 101 height 19
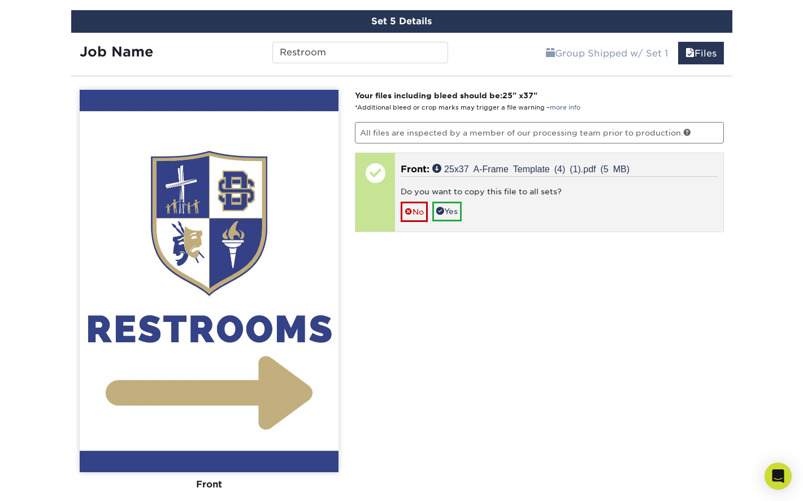
scroll to position [1097, 0]
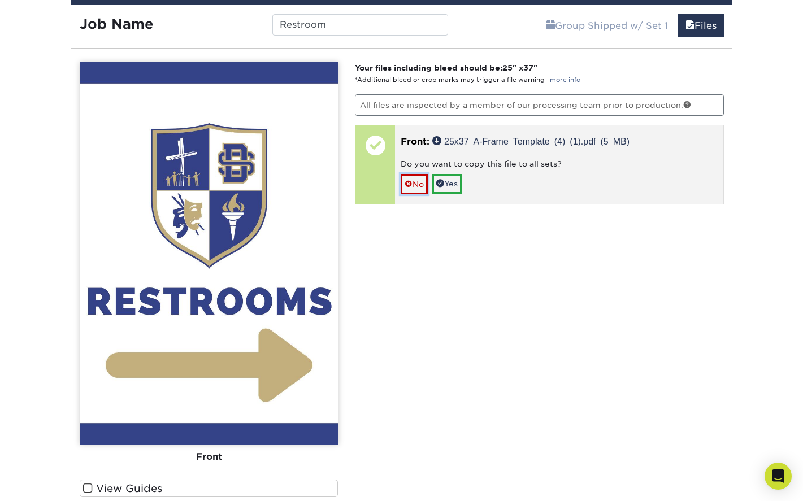
click at [407, 189] on link "No" at bounding box center [414, 184] width 27 height 20
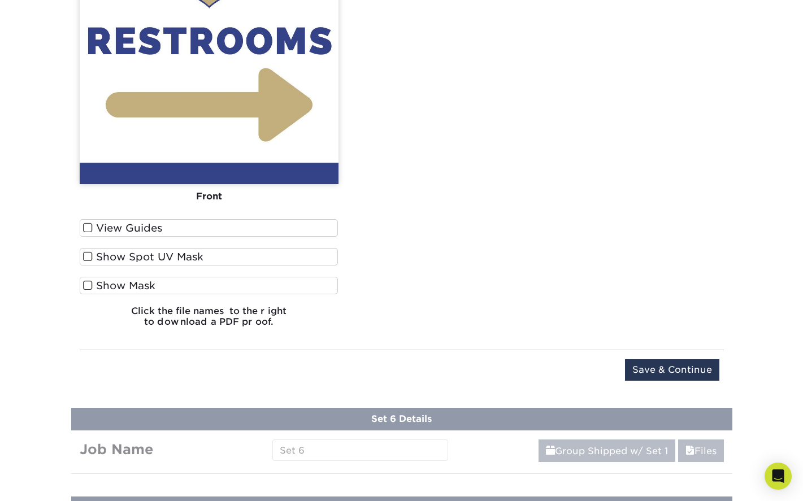
scroll to position [1380, 0]
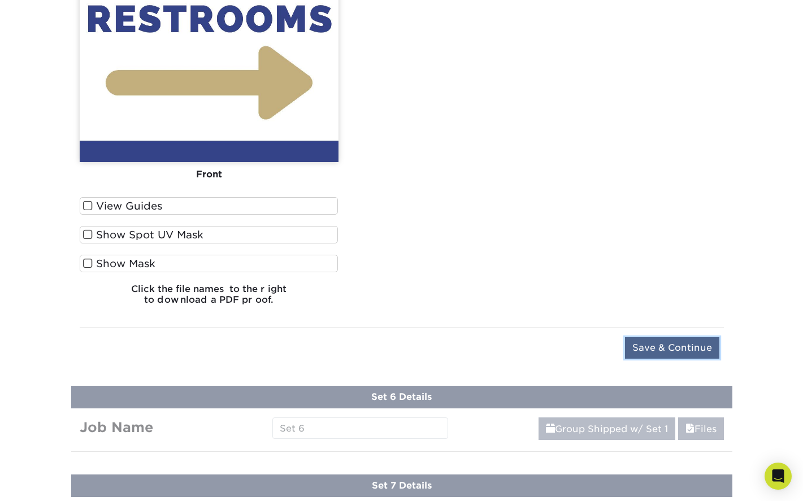
click at [661, 348] on input "Save & Continue" at bounding box center [672, 347] width 94 height 21
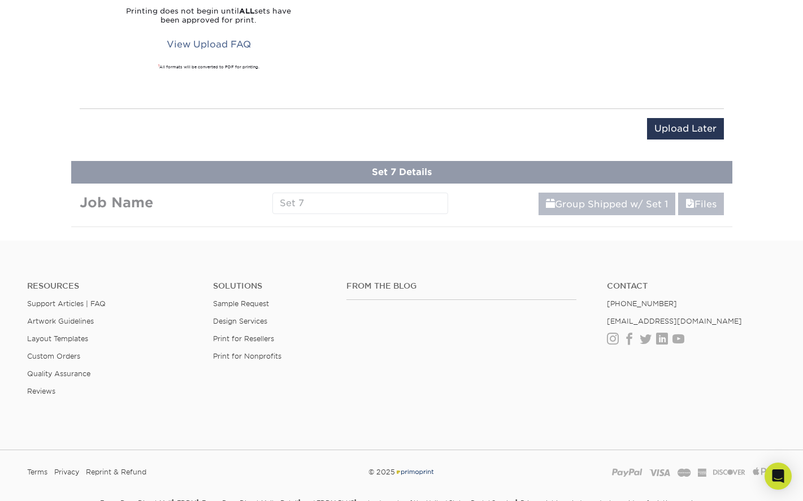
scroll to position [960, 0]
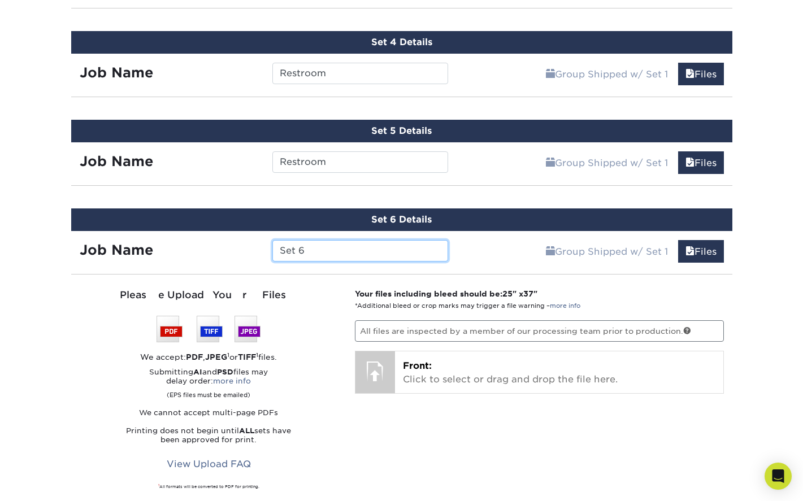
drag, startPoint x: 322, startPoint y: 244, endPoint x: 266, endPoint y: 255, distance: 57.6
click at [266, 255] on div "Set 6" at bounding box center [360, 250] width 193 height 21
type input "Stop"
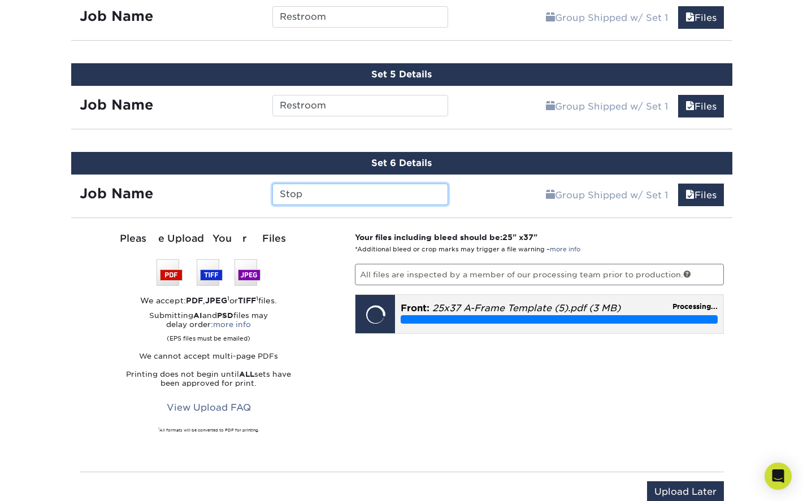
scroll to position [1073, 0]
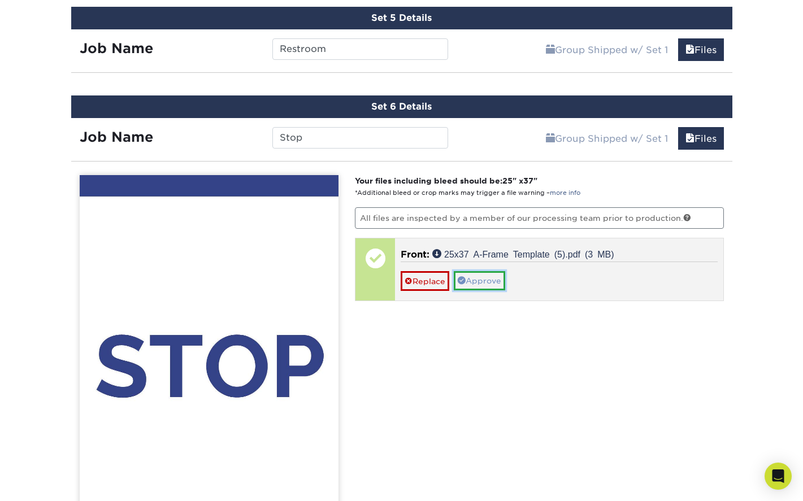
click at [483, 281] on link "Approve" at bounding box center [479, 280] width 51 height 19
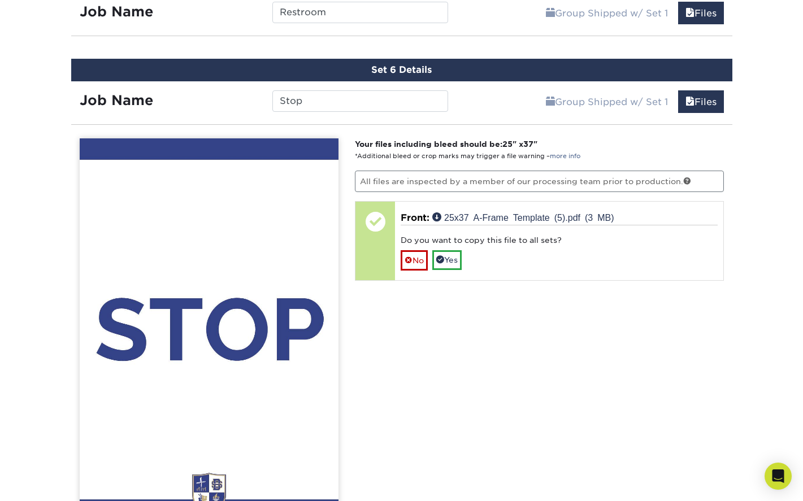
scroll to position [1130, 0]
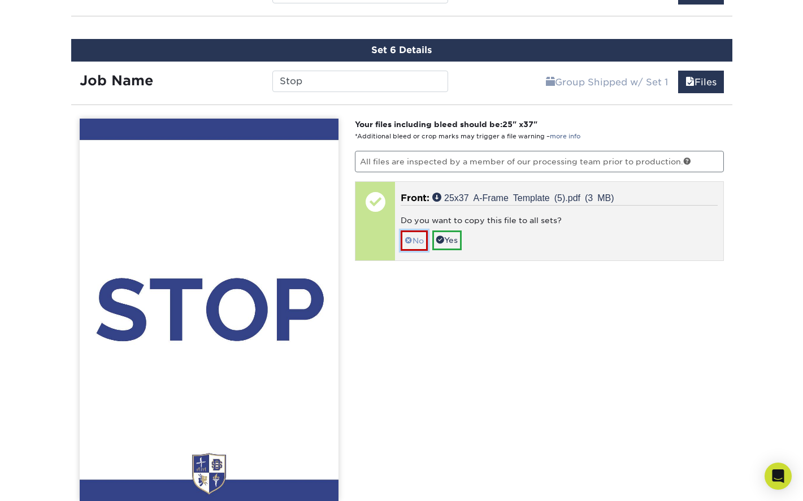
click at [418, 245] on link "No" at bounding box center [414, 241] width 27 height 20
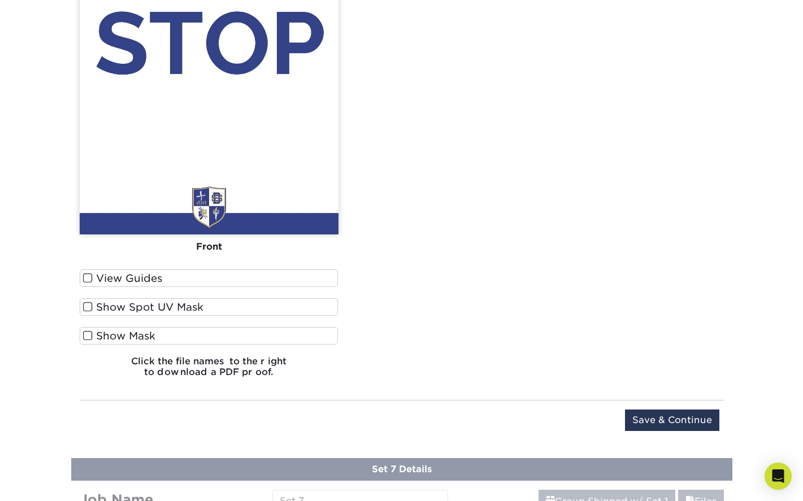
scroll to position [1412, 0]
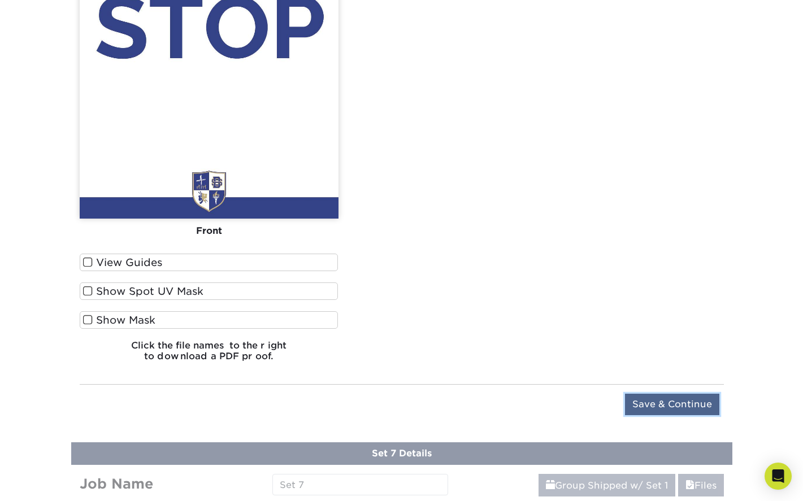
click at [693, 398] on input "Save & Continue" at bounding box center [672, 404] width 94 height 21
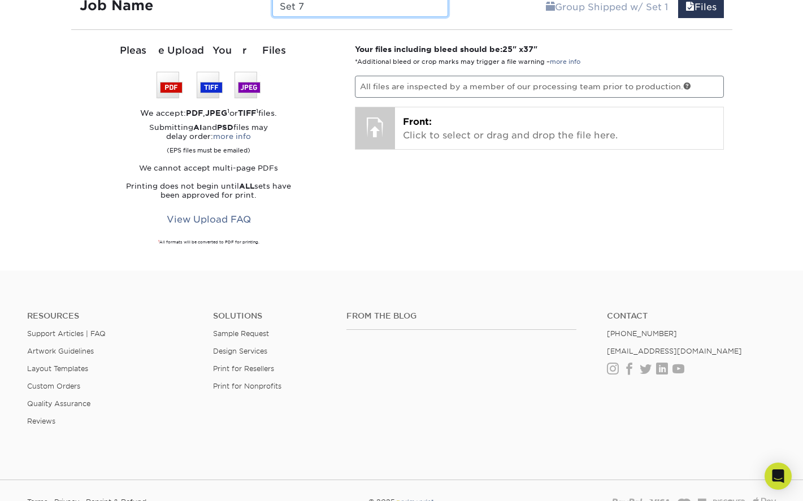
scroll to position [1049, 0]
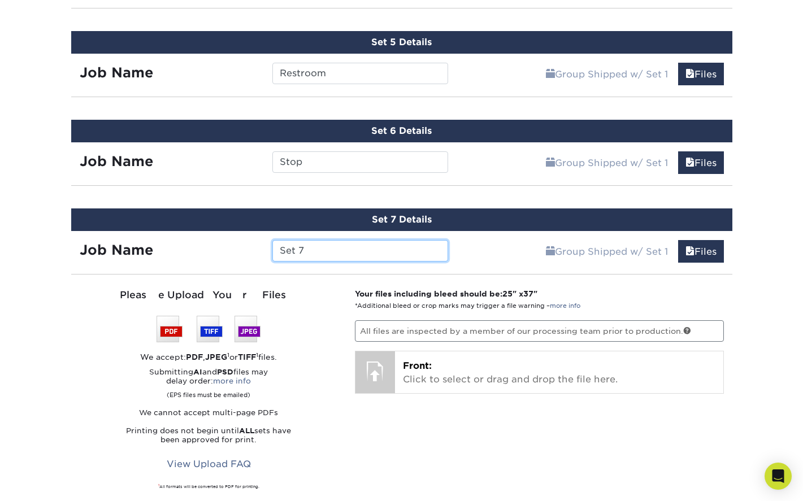
drag, startPoint x: 306, startPoint y: 250, endPoint x: 272, endPoint y: 247, distance: 33.5
click at [273, 247] on input "Set 7" at bounding box center [360, 250] width 176 height 21
type input "Stop"
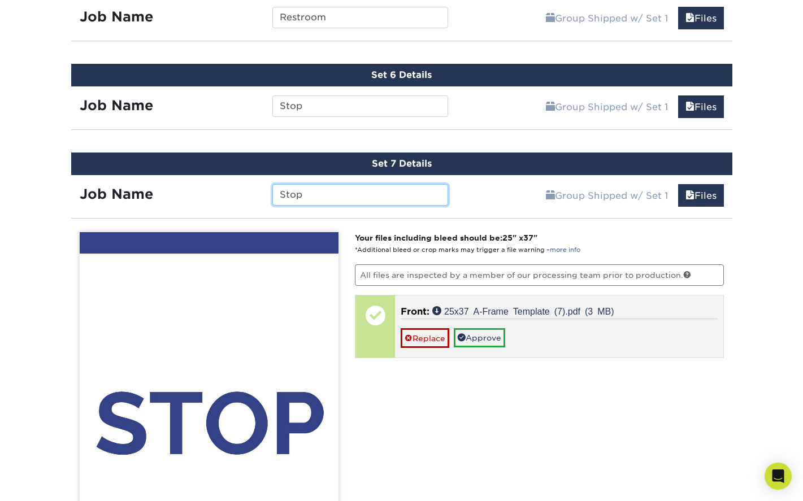
scroll to position [1105, 0]
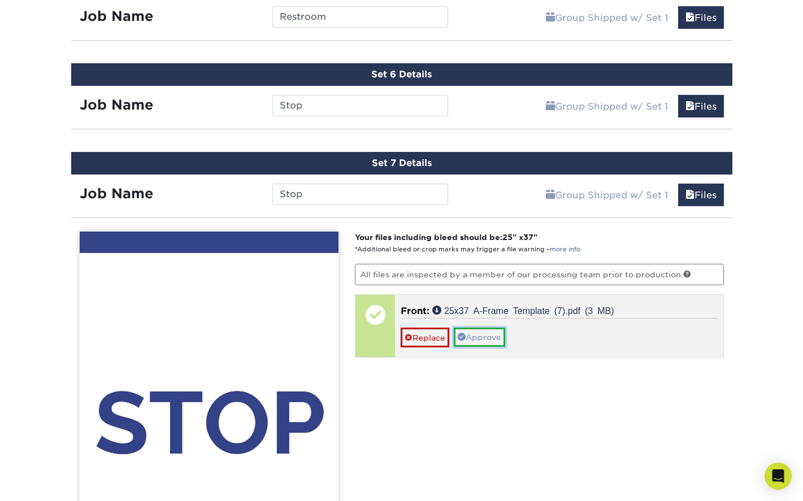
click at [485, 336] on link "Approve" at bounding box center [479, 337] width 51 height 19
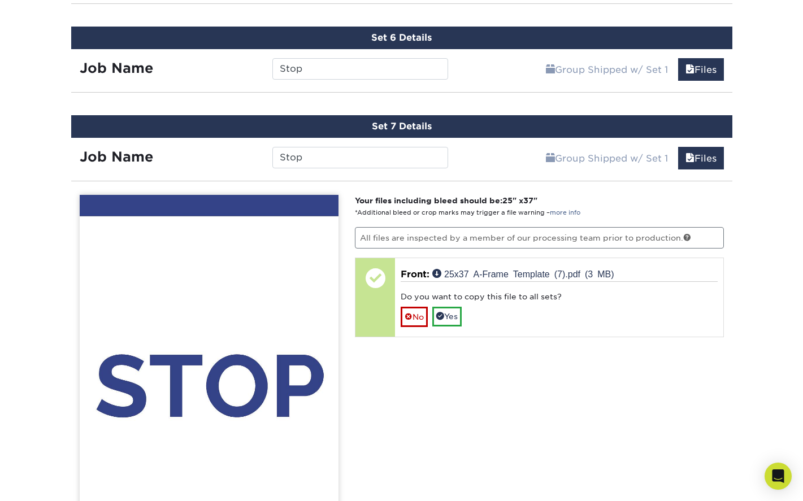
scroll to position [1162, 0]
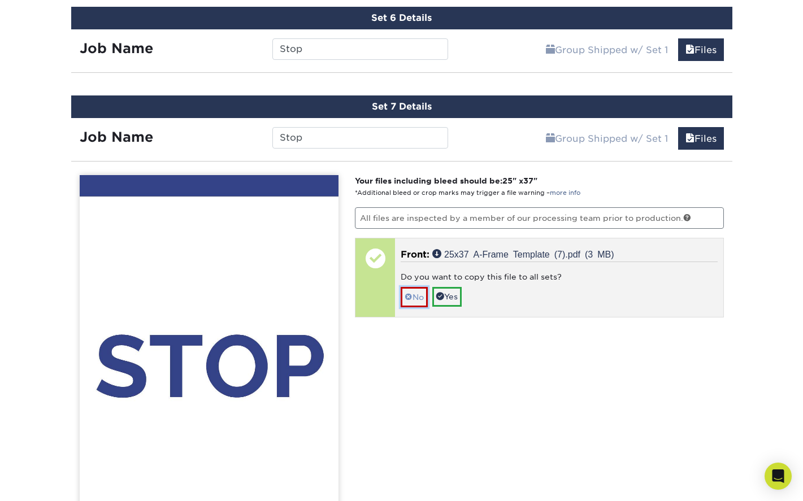
click at [420, 298] on link "No" at bounding box center [414, 297] width 27 height 20
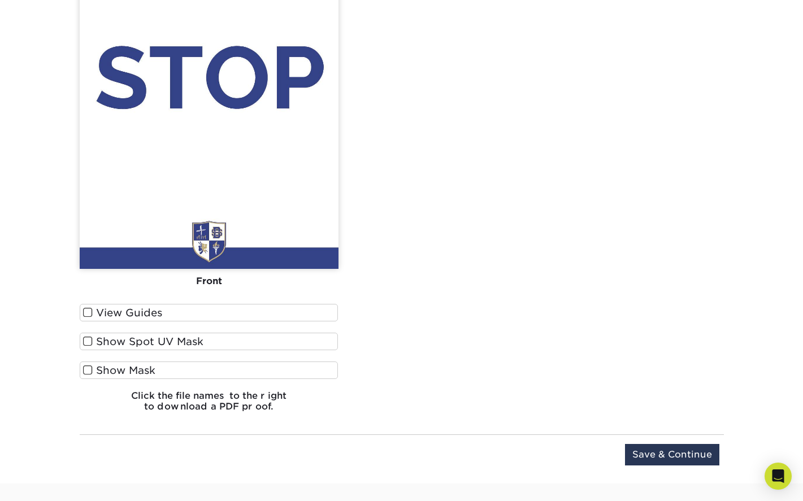
scroll to position [1557, 0]
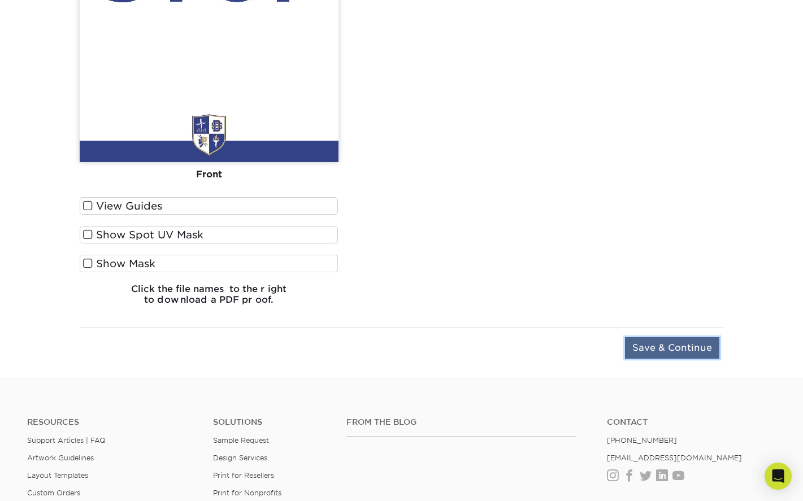
click at [690, 351] on input "Save & Continue" at bounding box center [672, 347] width 94 height 21
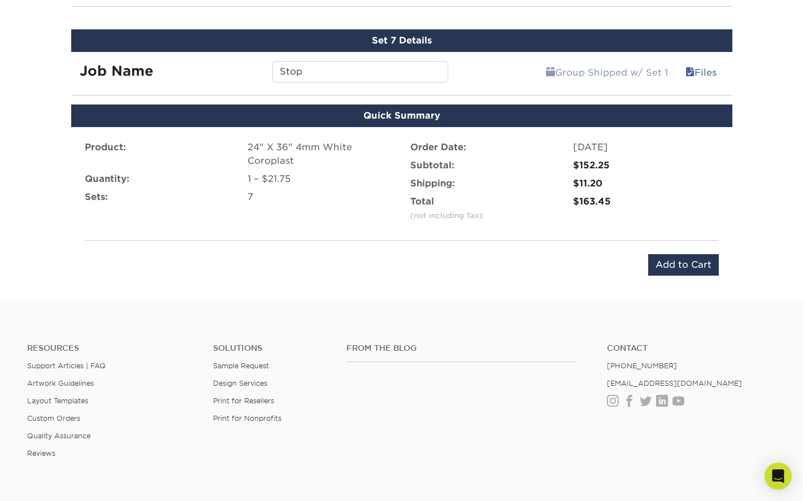
scroll to position [1243, 0]
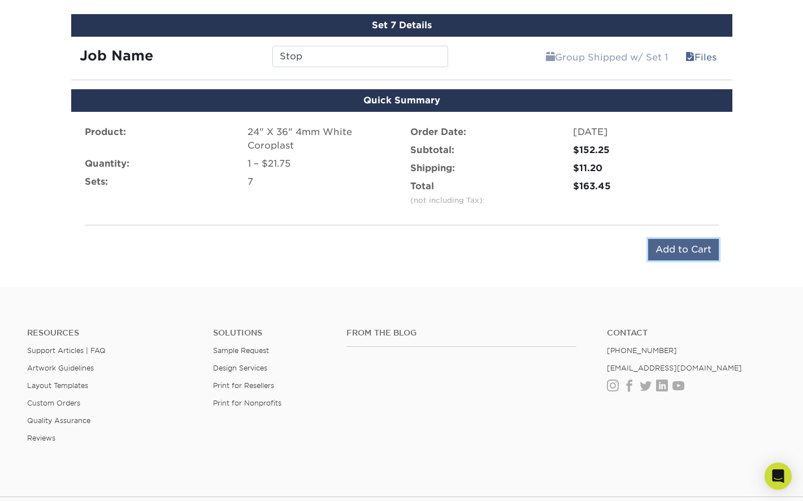
click at [687, 251] on input "Add to Cart" at bounding box center [683, 249] width 71 height 21
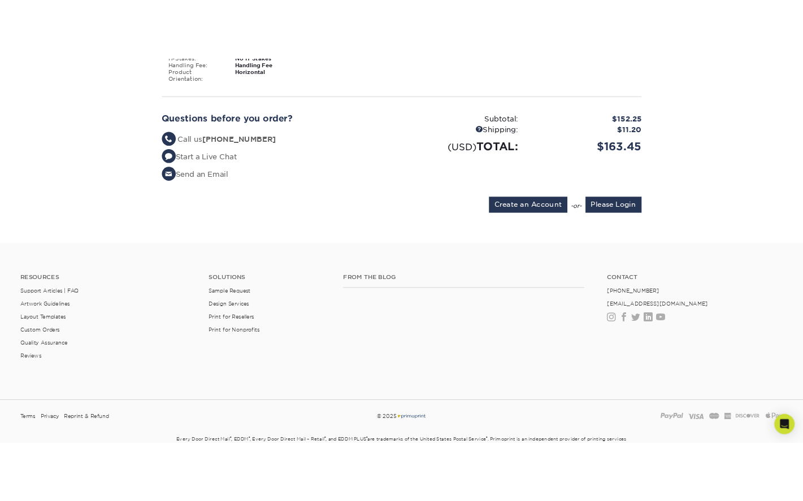
scroll to position [1356, 0]
